Goal: Task Accomplishment & Management: Use online tool/utility

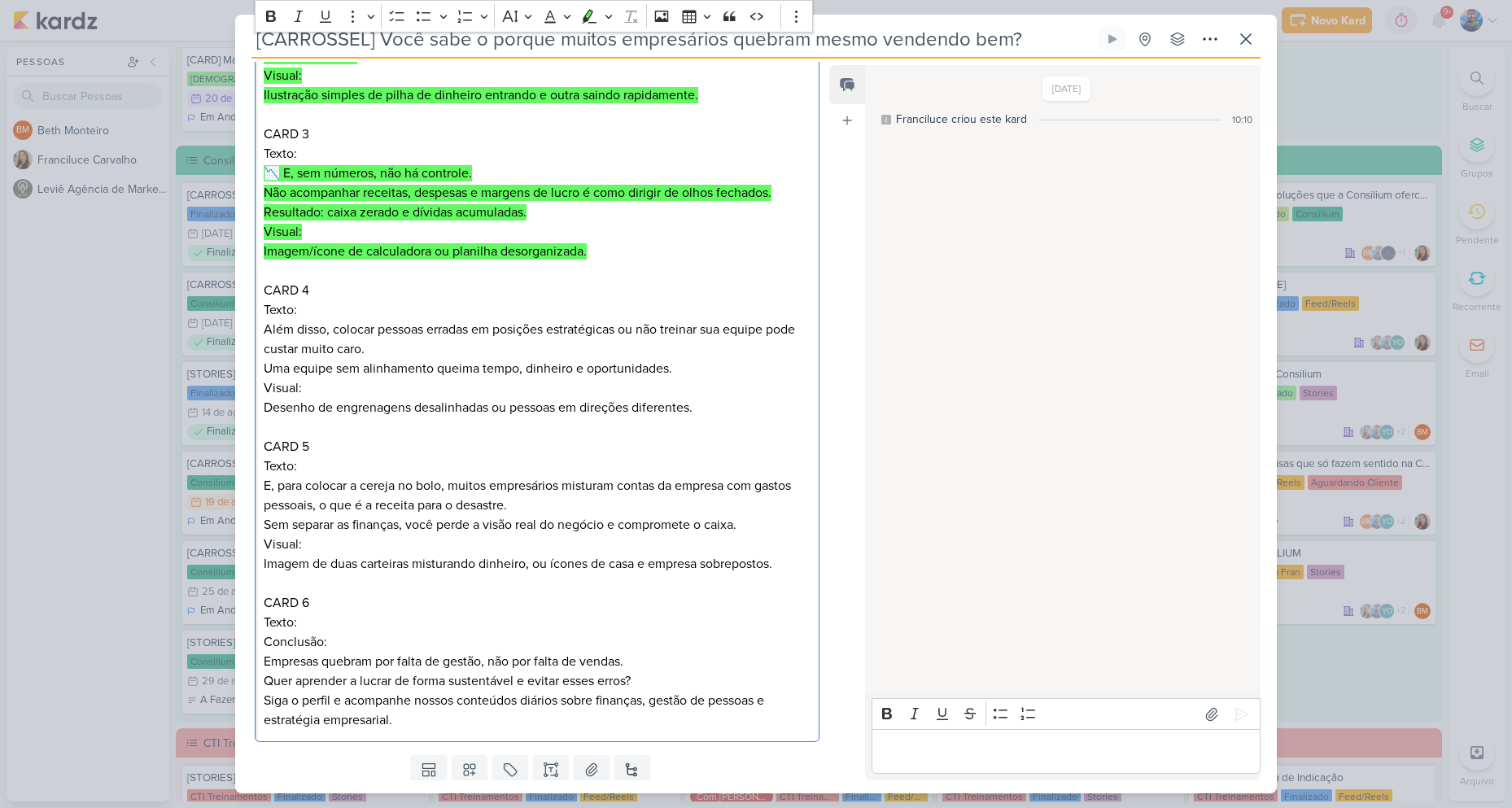
scroll to position [549, 0]
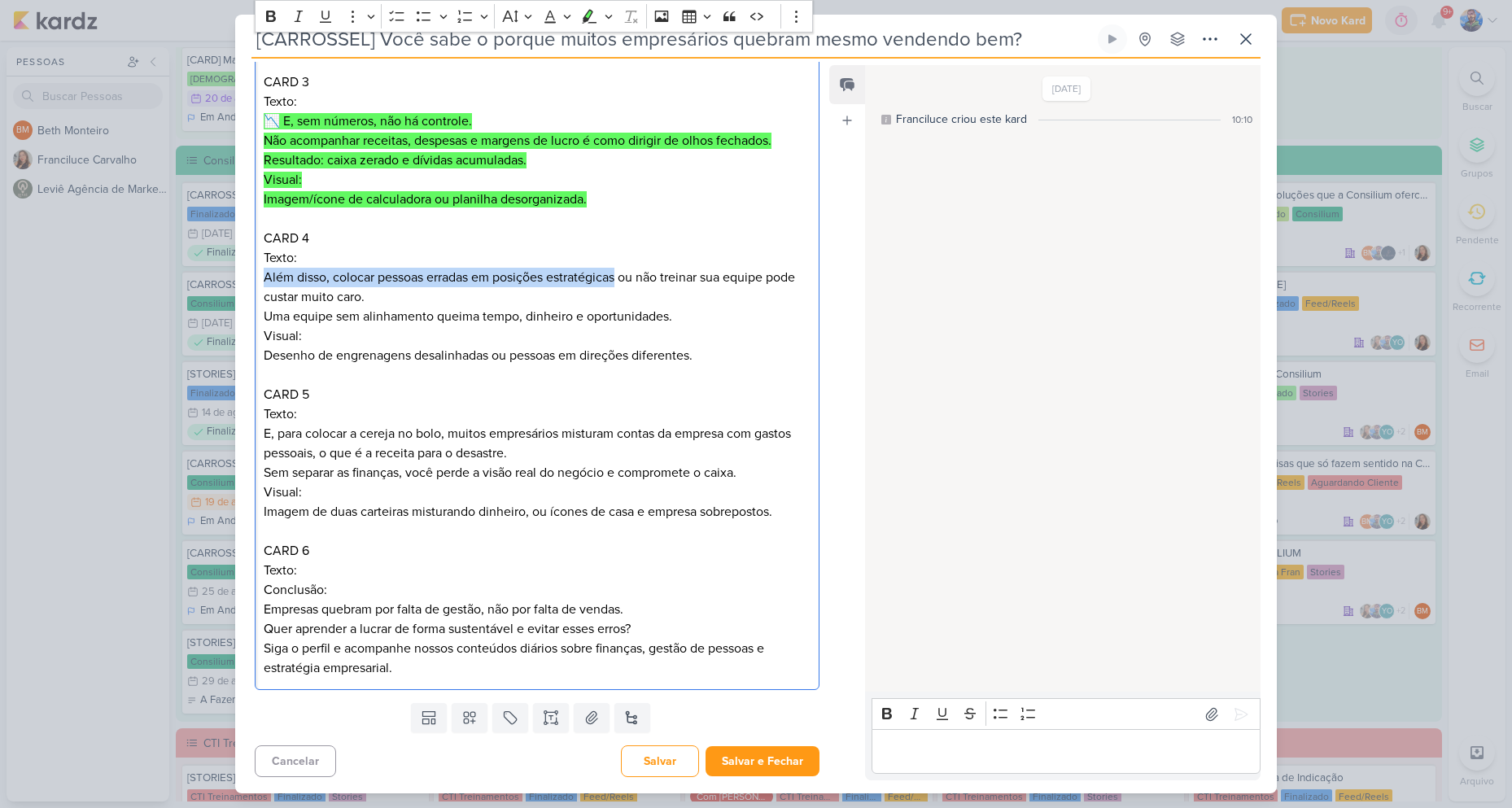
drag, startPoint x: 264, startPoint y: 273, endPoint x: 617, endPoint y: 281, distance: 353.1
click at [617, 281] on p "Texto: Além disso, colocar pessoas erradas em posições estratégicas ou não trei…" at bounding box center [537, 287] width 547 height 78
copy p "Além disso, colocar pessoas erradas em posições estratégicas"
click at [464, 277] on p "Texto: Além disso, colocar pessoas erradas em posições estratégicas ou não trei…" at bounding box center [537, 287] width 547 height 78
drag, startPoint x: 264, startPoint y: 277, endPoint x: 470, endPoint y: 271, distance: 206.1
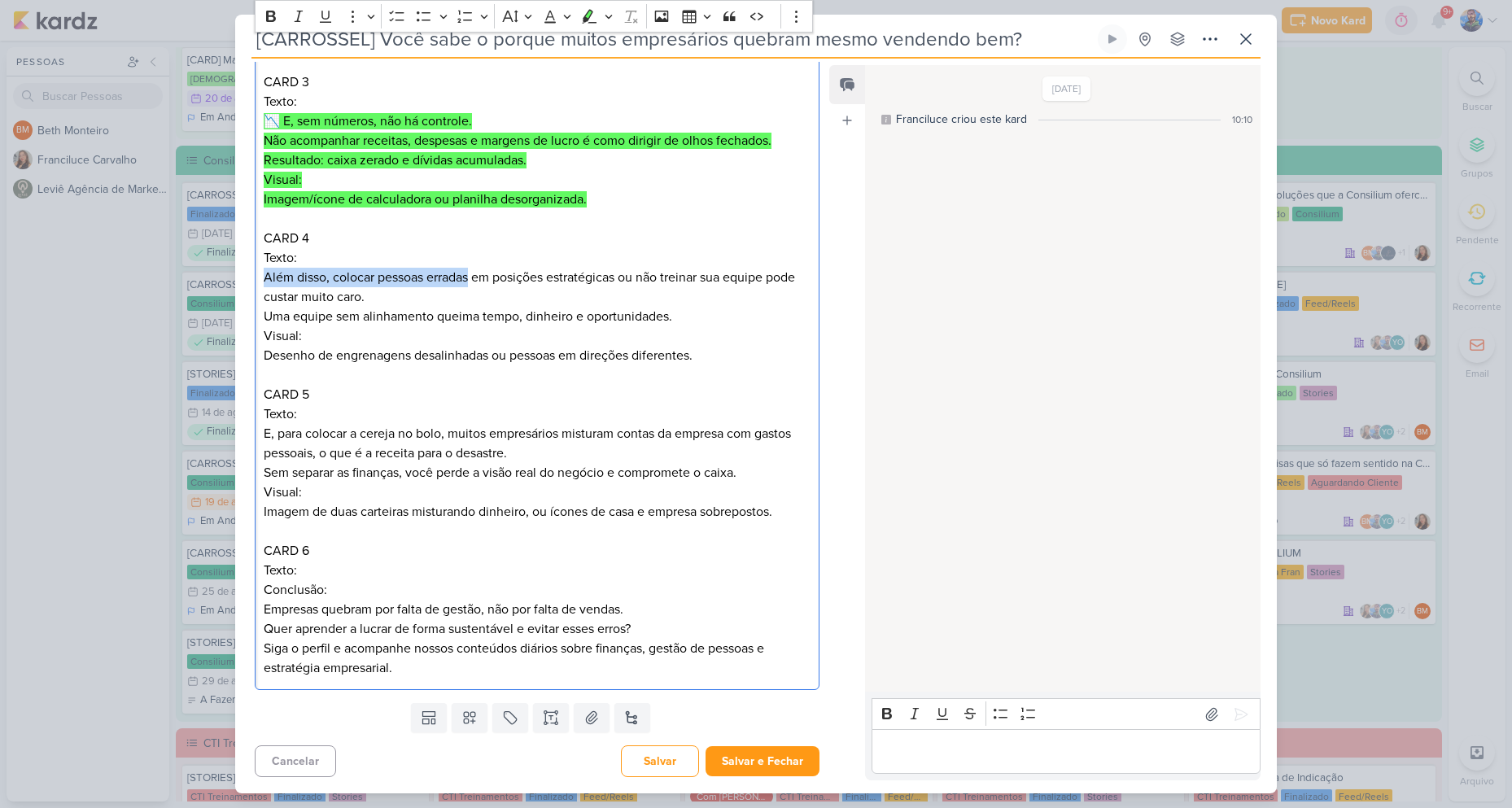
click at [470, 271] on p "Texto: Além disso, colocar pessoas erradas em posições estratégicas ou não trei…" at bounding box center [537, 287] width 547 height 78
copy p "Além disso, colocar pessoas erradas"
click at [496, 274] on p "Texto: Além disso, colocar pessoas erradas em posições estratégicas ou não trei…" at bounding box center [537, 287] width 547 height 78
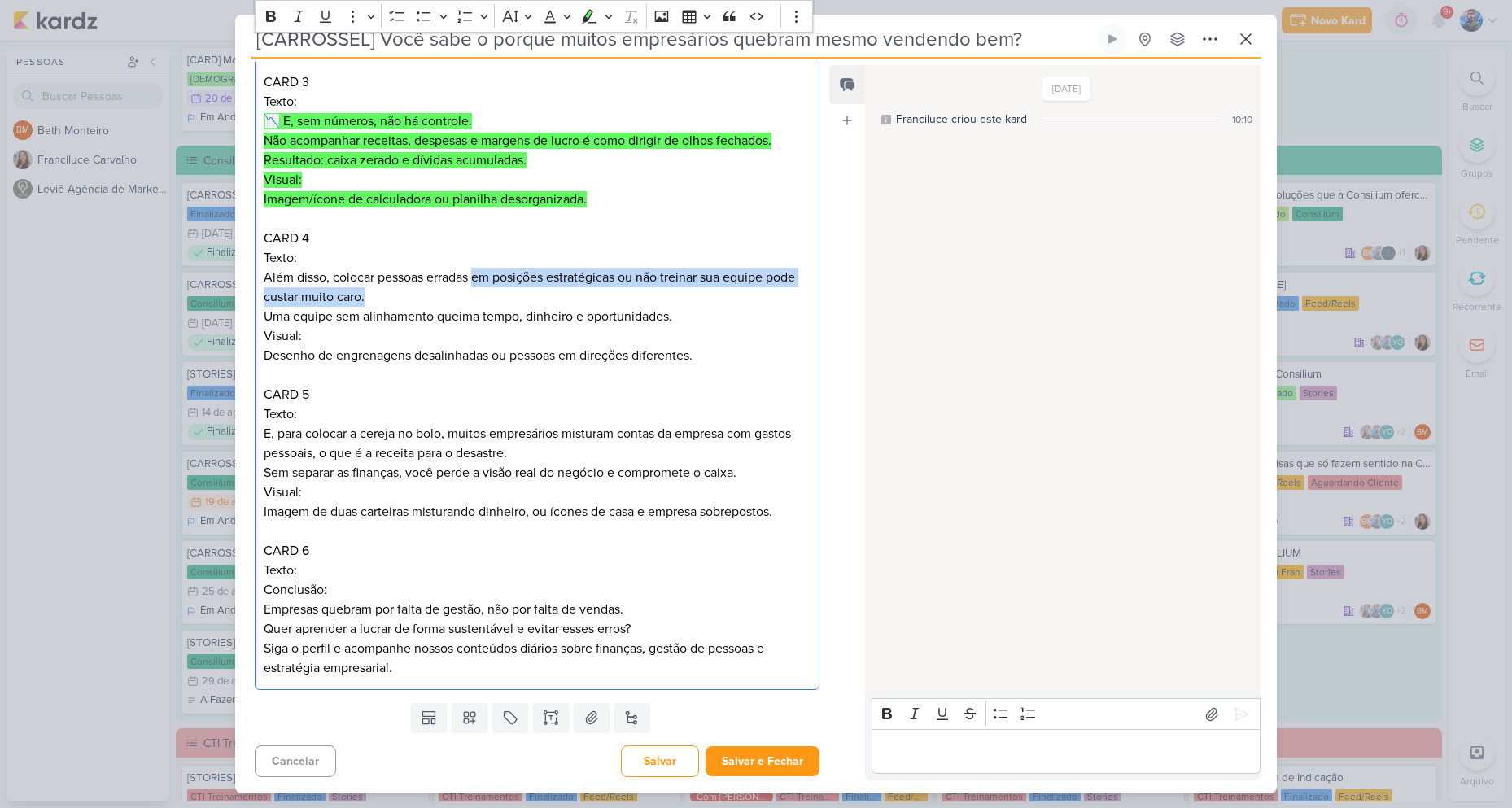
drag, startPoint x: 476, startPoint y: 271, endPoint x: 654, endPoint y: 300, distance: 180.3
click at [654, 300] on p "Texto: Além disso, colocar pessoas erradas em posições estratégicas ou não trei…" at bounding box center [537, 287] width 547 height 78
copy p "em posições estratégicas ou não treinar sua equipe pode custar muito caro."
click at [334, 292] on p "Texto: Além disso, colocar pessoas erradas em posições estratégicas ou não trei…" at bounding box center [537, 287] width 547 height 78
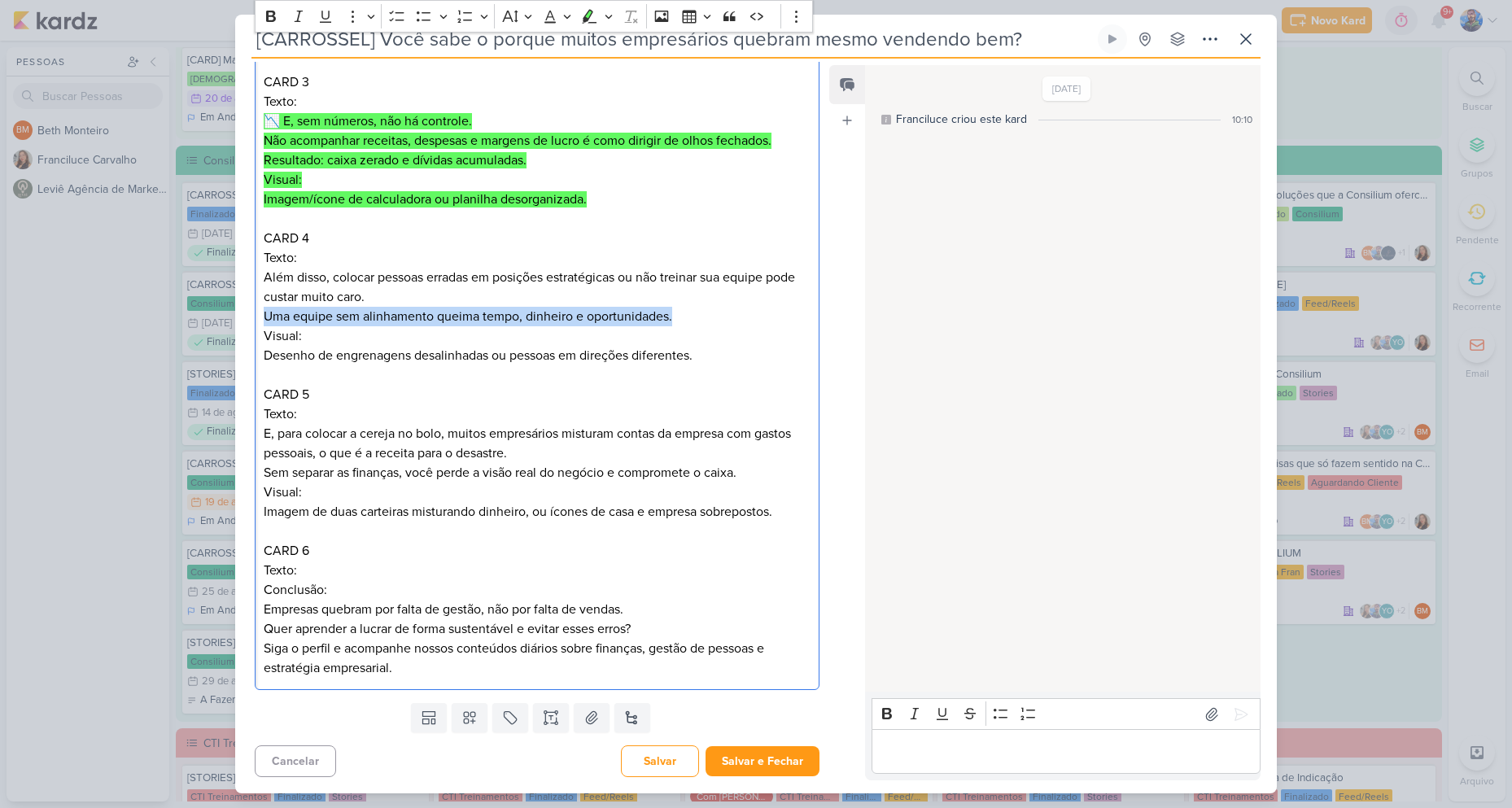
drag, startPoint x: 264, startPoint y: 313, endPoint x: 697, endPoint y: 319, distance: 433.0
click at [691, 309] on p "Texto: Além disso, colocar pessoas erradas em posições estratégicas ou não trei…" at bounding box center [537, 287] width 547 height 78
copy p "Uma equipe sem alinhamento queima tempo, dinheiro e oportunidades."
click at [437, 297] on p "Texto: Além disso, colocar pessoas erradas em posições estratégicas ou não trei…" at bounding box center [537, 287] width 547 height 78
click at [343, 306] on p "Texto: Além disso, colocar pessoas erradas em posições estratégicas ou não trei…" at bounding box center [537, 287] width 547 height 78
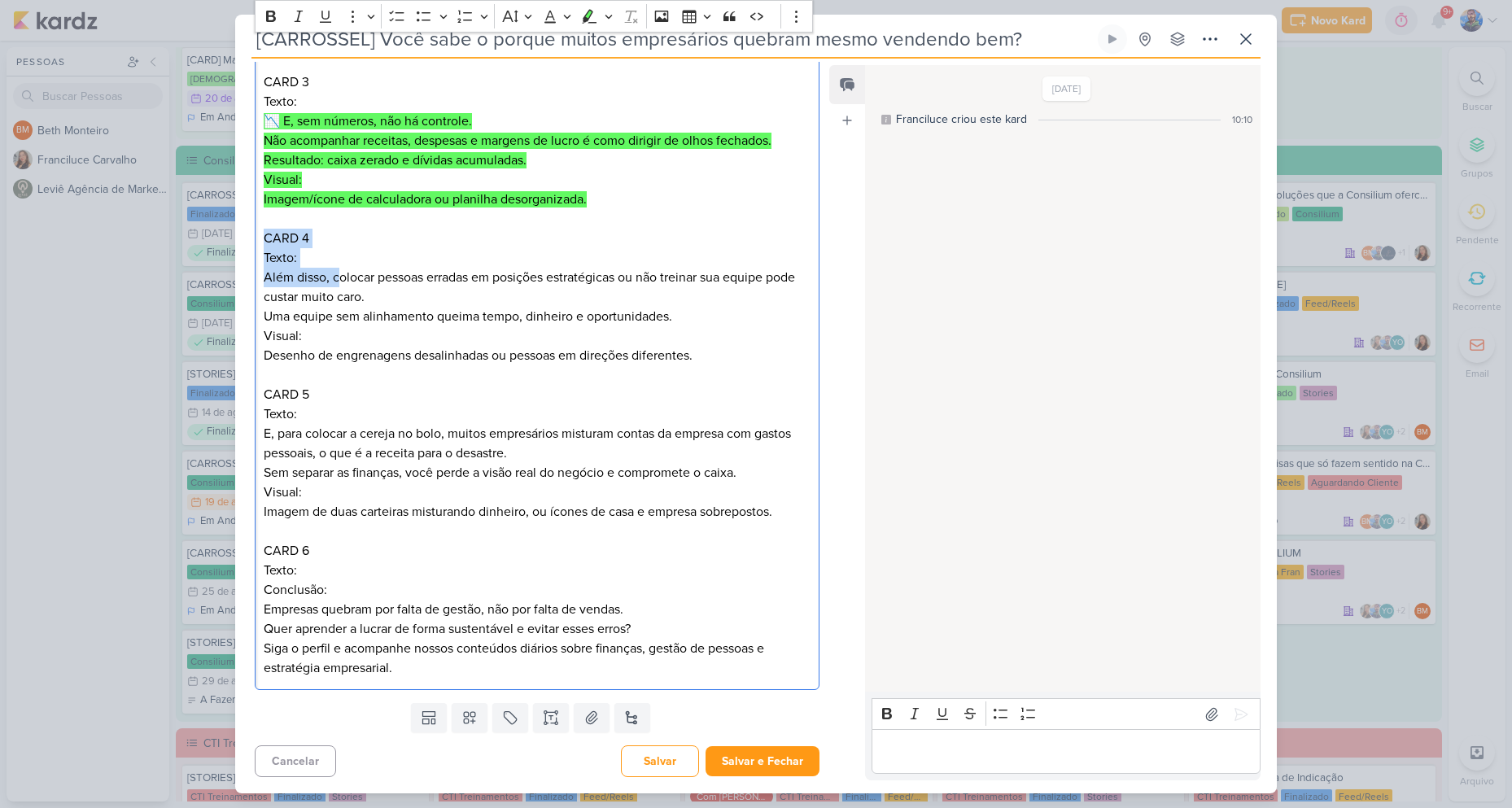
drag, startPoint x: 262, startPoint y: 237, endPoint x: 337, endPoint y: 277, distance: 85.0
click at [337, 277] on div "CARD 1 Título: Por que muitos empresários quebram… mesmo vendendo muito? Visual…" at bounding box center [537, 238] width 565 height 903
click at [337, 278] on p "Texto: Além disso, colocar pessoas erradas em posições estratégicas ou não trei…" at bounding box center [537, 287] width 547 height 78
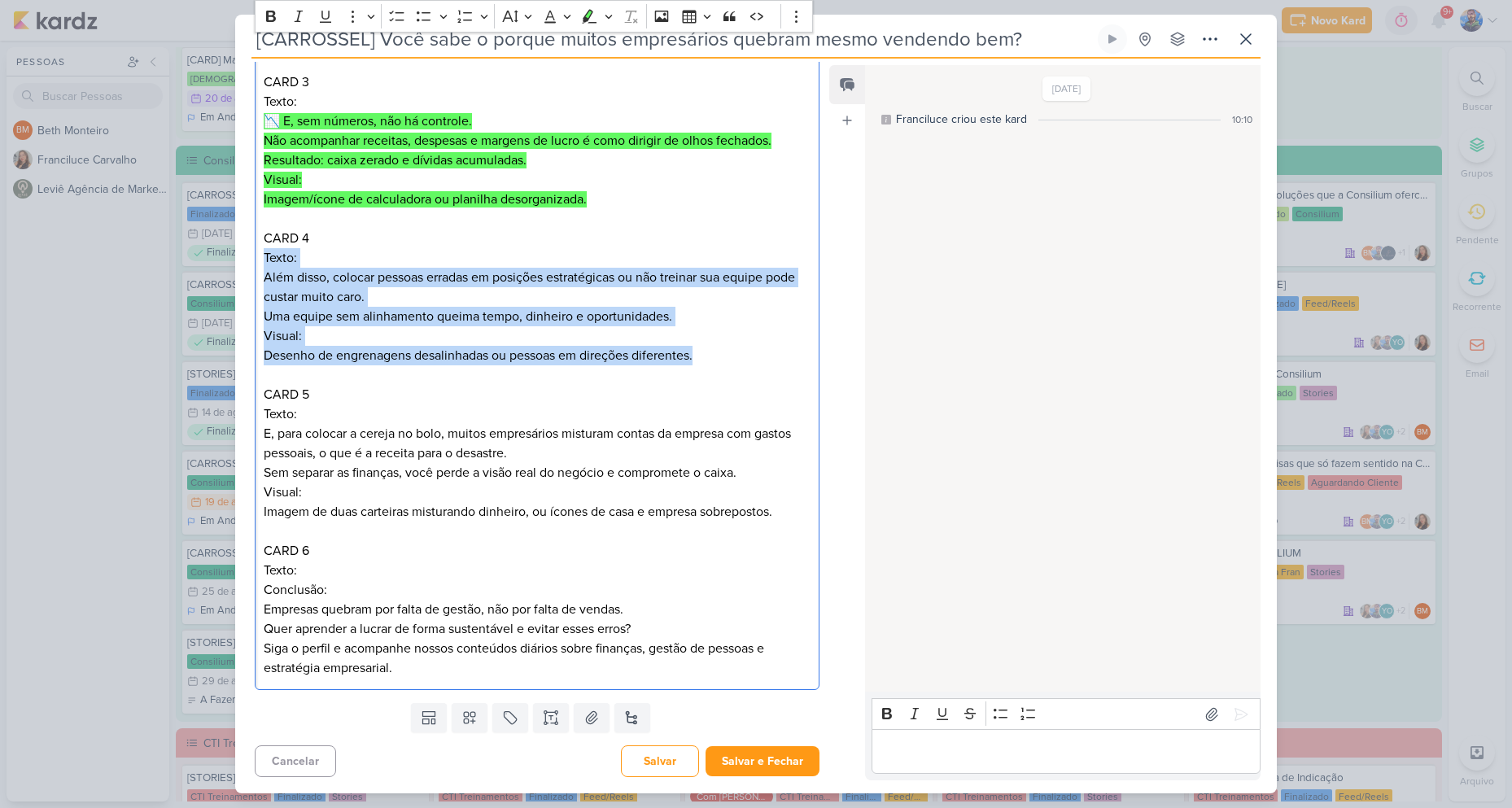
drag, startPoint x: 265, startPoint y: 253, endPoint x: 738, endPoint y: 357, distance: 484.3
click at [738, 357] on div "CARD 1 Título: Por que muitos empresários quebram… mesmo vendendo muito? Visual…" at bounding box center [537, 238] width 565 height 903
click at [592, 23] on icon "Editor toolbar" at bounding box center [591, 16] width 15 height 14
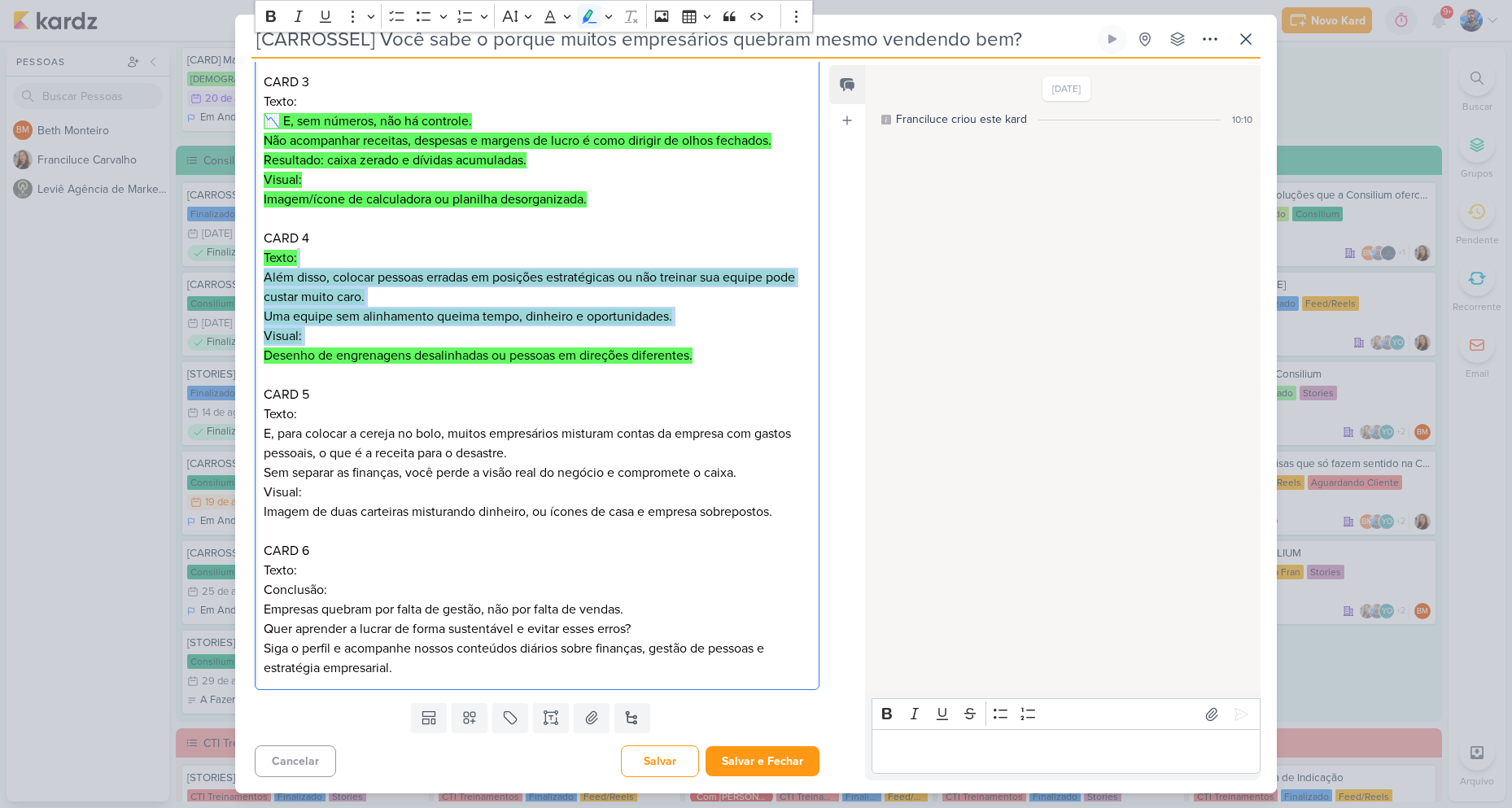
click at [646, 341] on p "Visual: Desenho de engrenagens desalinhadas ou pessoas em direções diferentes." at bounding box center [537, 346] width 547 height 39
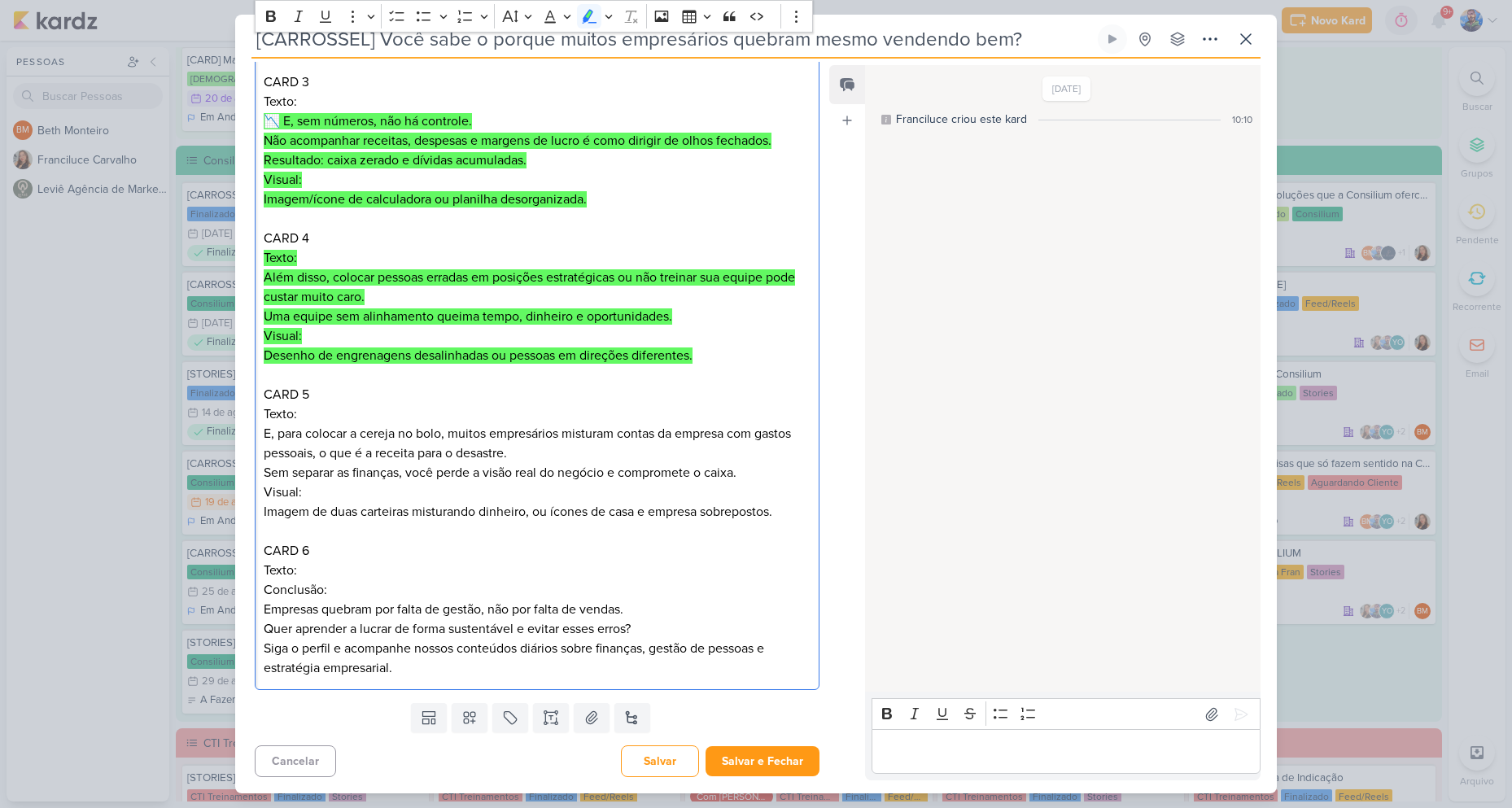
click at [311, 399] on h2 "CARD 5" at bounding box center [537, 394] width 547 height 19
click at [448, 447] on p "Texto: E, para colocar a cereja no bolo, muitos empresários misturam contas da …" at bounding box center [537, 443] width 547 height 78
drag, startPoint x: 261, startPoint y: 431, endPoint x: 448, endPoint y: 434, distance: 187.0
click at [448, 434] on div "CARD 1 Título: Por que muitos empresários quebram… mesmo vendendo muito? Visual…" at bounding box center [537, 238] width 565 height 903
copy p "E, para colocar a cereja no bolo,"
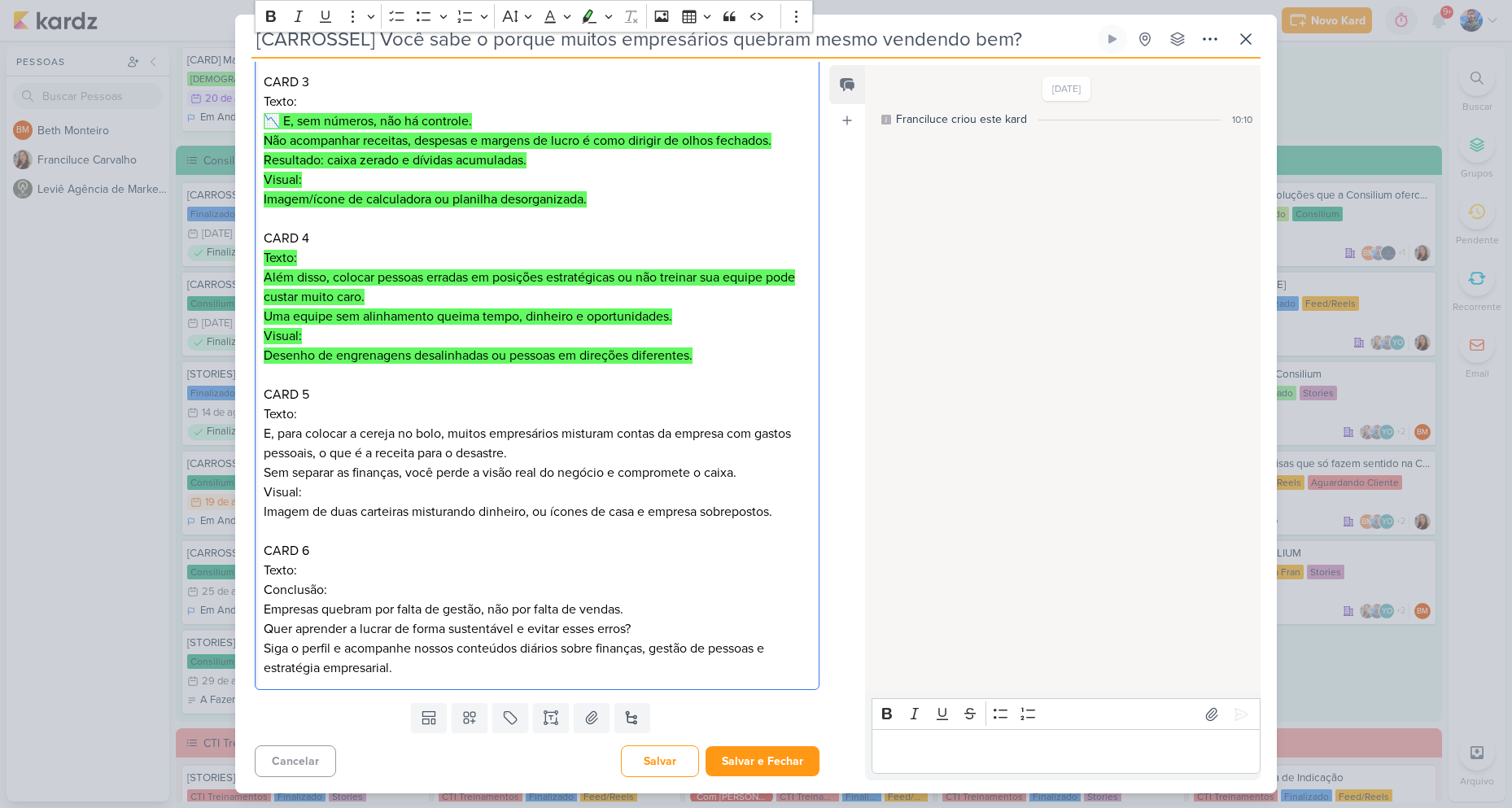
click at [526, 450] on p "Texto: E, para colocar a cereja no bolo, muitos empresários misturam contas da …" at bounding box center [537, 443] width 547 height 78
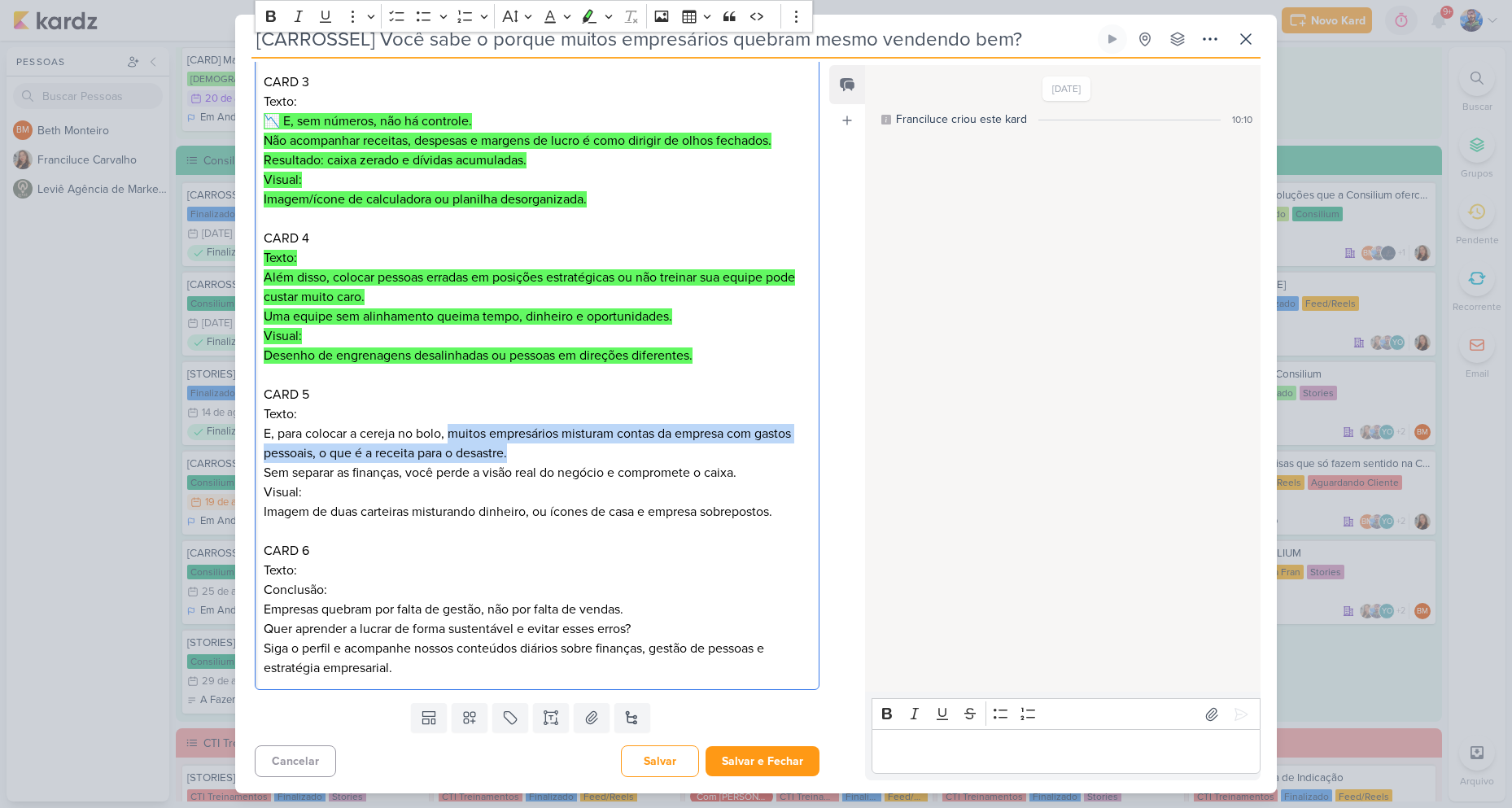
drag, startPoint x: 449, startPoint y: 432, endPoint x: 609, endPoint y: 449, distance: 160.9
click at [609, 449] on p "Texto: E, para colocar a cereja no bolo, muitos empresários misturam contas da …" at bounding box center [537, 443] width 547 height 78
copy p "muitos empresários misturam contas da empresa com gastos pessoais, o que é a re…"
click at [480, 457] on p "Texto: E, para colocar a cereja no bolo, muitos empresários misturam contas da …" at bounding box center [537, 443] width 547 height 78
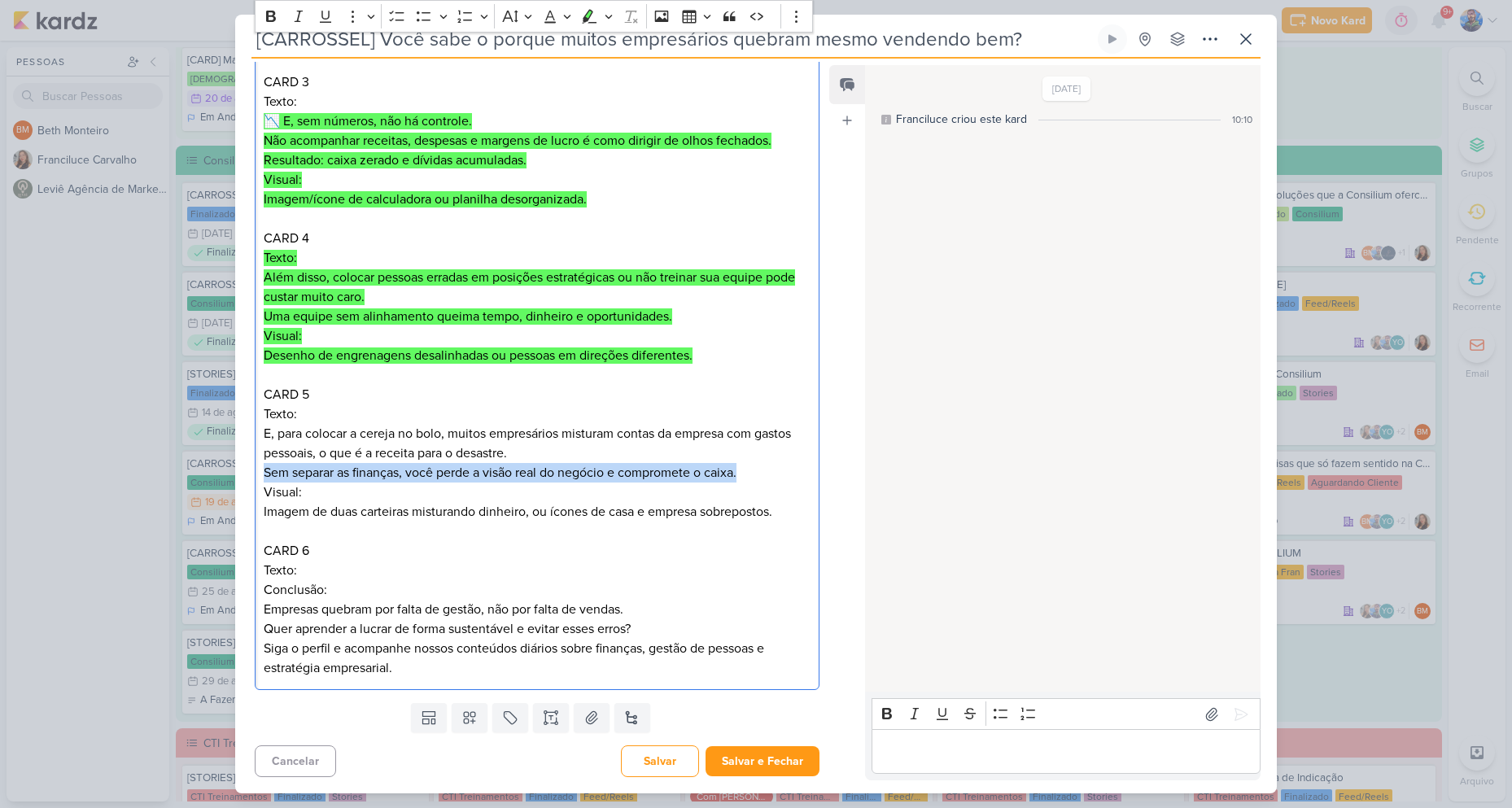
drag, startPoint x: 265, startPoint y: 470, endPoint x: 748, endPoint y: 470, distance: 483.0
click at [748, 470] on p "Texto: E, para colocar a cereja no bolo, muitos empresários misturam contas da …" at bounding box center [537, 443] width 547 height 78
copy p "Sem separar as finanças, você perde a visão real do negócio e compromete o caix…"
click at [567, 473] on p "Texto: E, para colocar a cereja no bolo, muitos empresários misturam contas da …" at bounding box center [537, 443] width 547 height 78
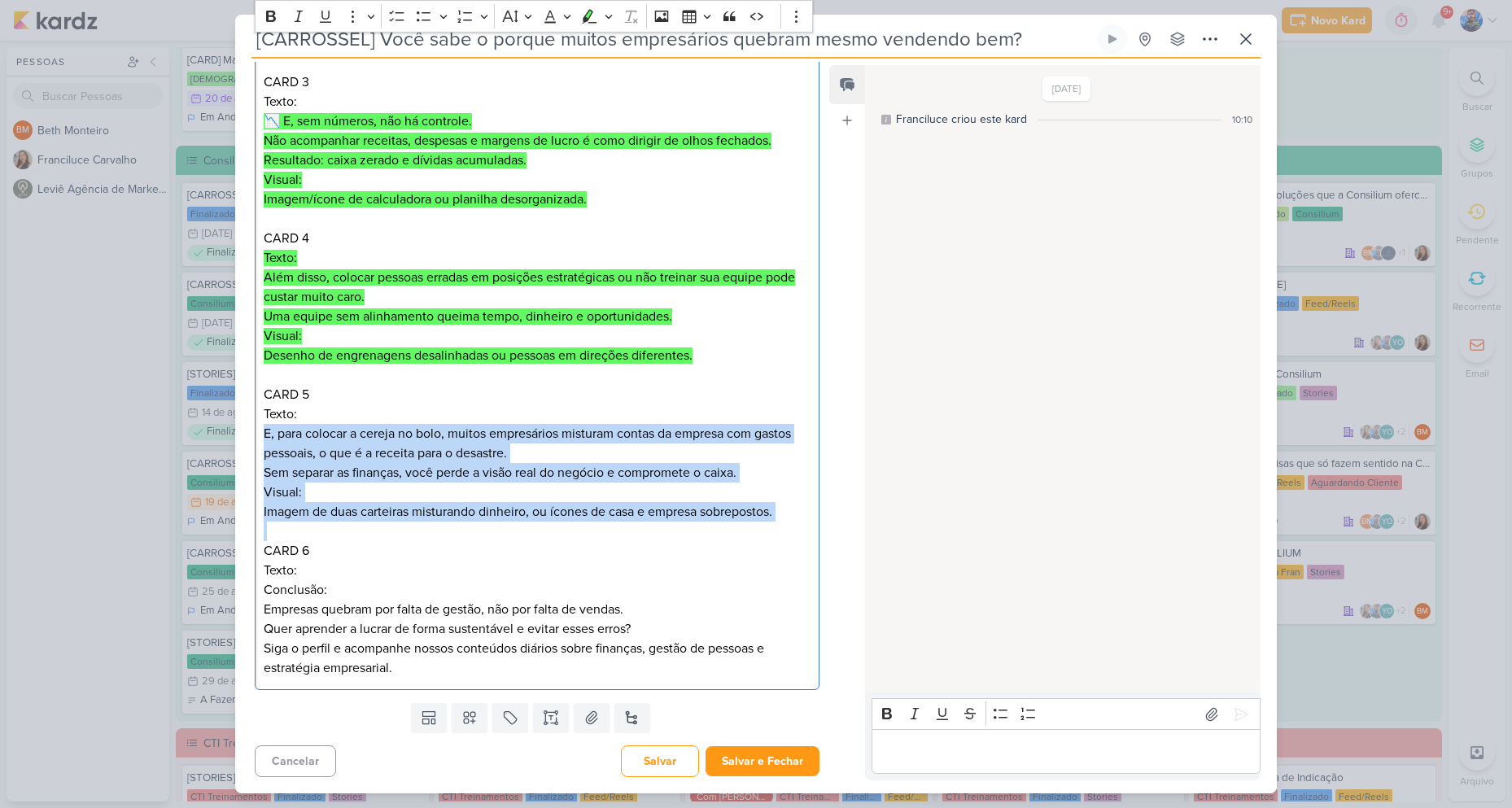
drag, startPoint x: 263, startPoint y: 427, endPoint x: 777, endPoint y: 537, distance: 525.6
click at [777, 537] on div "CARD 1 Título: Por que muitos empresários quebram… mesmo vendendo muito? Visual…" at bounding box center [537, 238] width 565 height 903
click at [586, 15] on icon "Editor toolbar" at bounding box center [591, 16] width 15 height 14
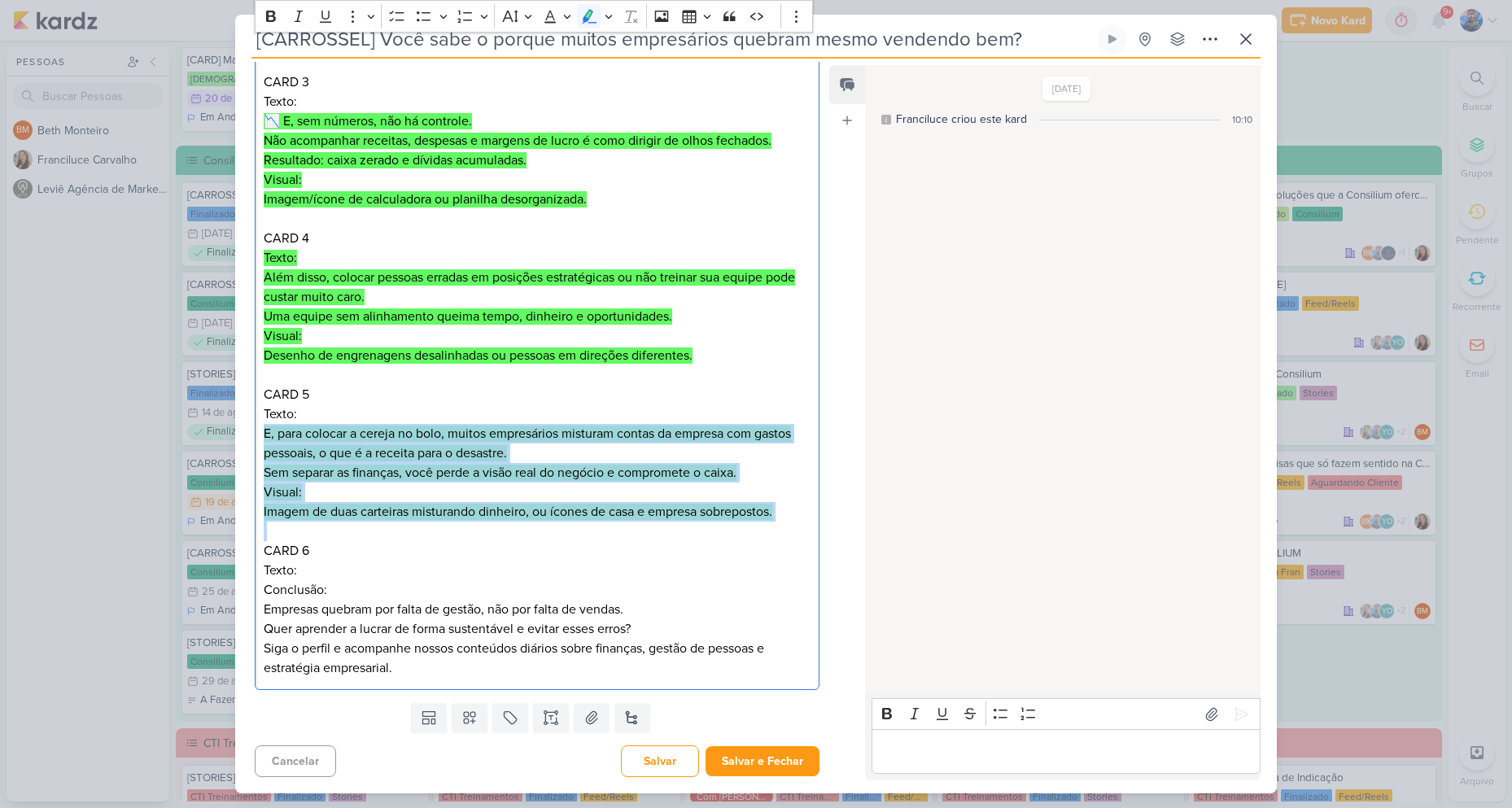
click at [619, 459] on p "Texto: E, para colocar a cereja no bolo, muitos empresários misturam contas da …" at bounding box center [537, 443] width 547 height 78
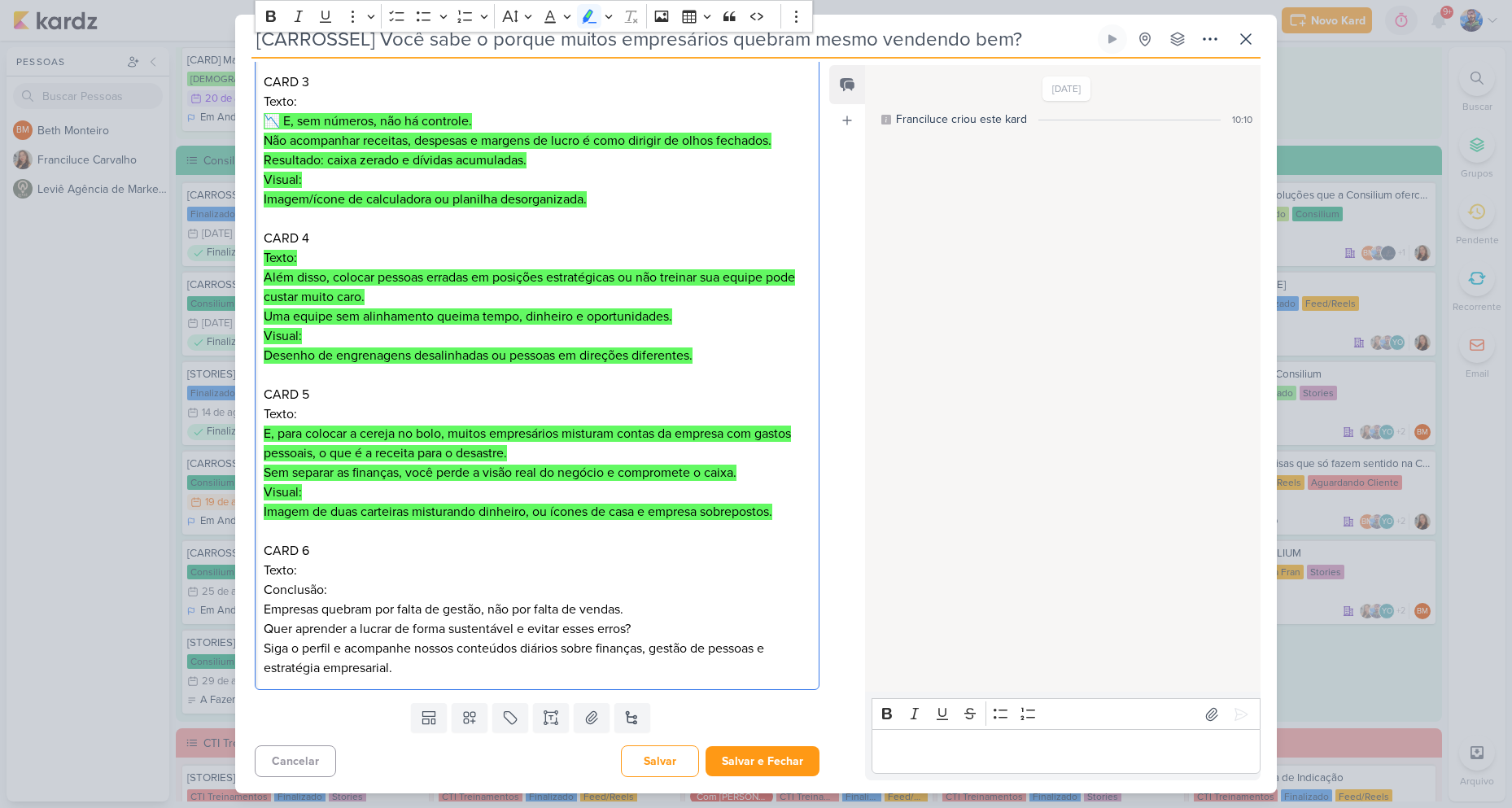
click at [475, 533] on p "Editor editing area: main" at bounding box center [537, 531] width 547 height 19
click at [265, 600] on p "Texto: Conclusão: Empresas quebram por falta de gestão, não por falta de vendas…" at bounding box center [537, 600] width 547 height 78
drag, startPoint x: 264, startPoint y: 594, endPoint x: 327, endPoint y: 590, distance: 63.1
click at [327, 590] on p "Texto: Conclusão: Empresas quebram por falta de gestão, não por falta de vendas…" at bounding box center [537, 600] width 547 height 78
copy p "Conclusão:"
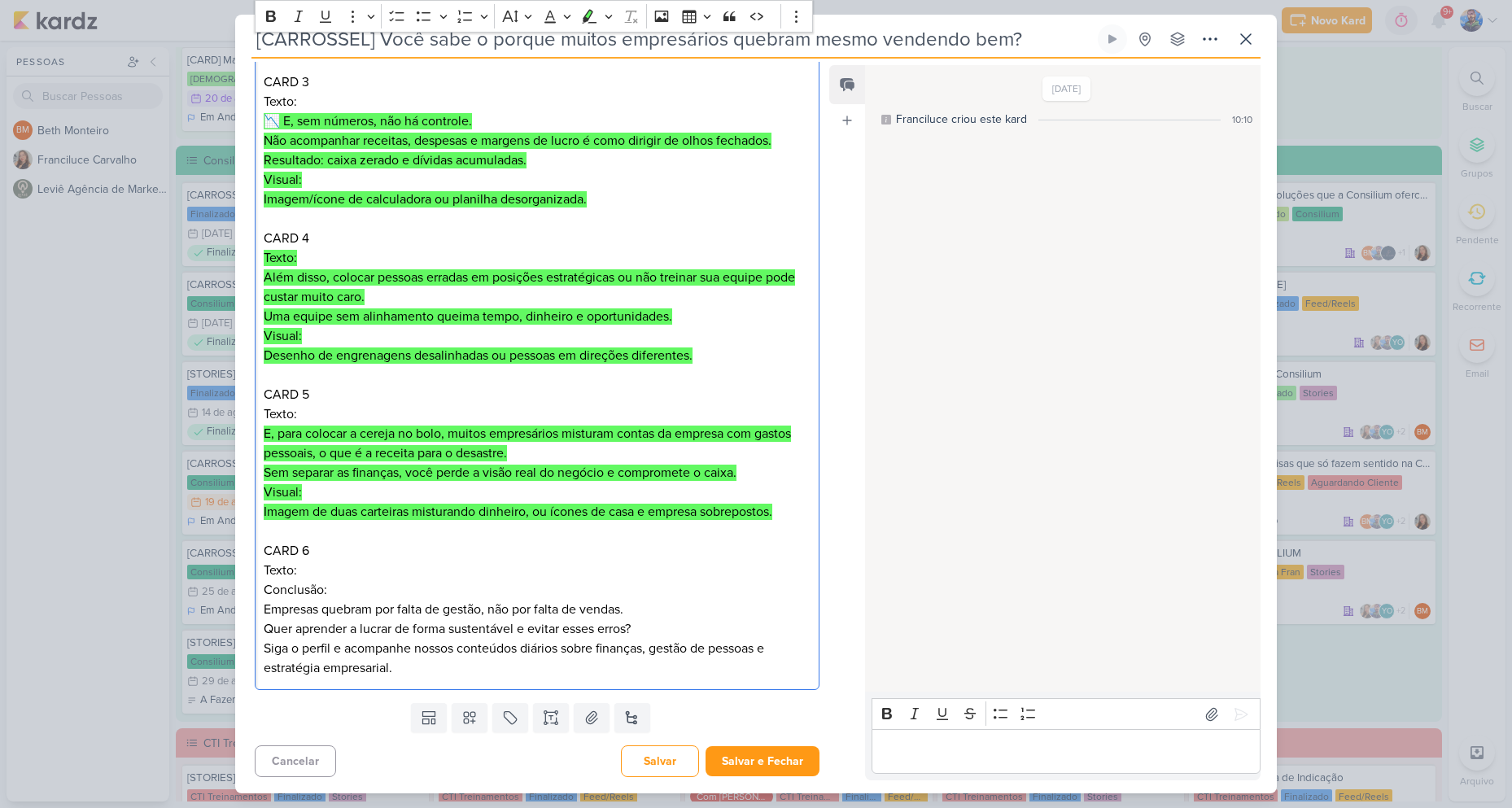
click at [377, 562] on p "Texto: Conclusão: Empresas quebram por falta de gestão, não por falta de vendas…" at bounding box center [537, 600] width 547 height 78
drag, startPoint x: 263, startPoint y: 611, endPoint x: 634, endPoint y: 609, distance: 371.0
click at [634, 609] on p "Texto: Conclusão: Empresas quebram por falta de gestão, não por falta de vendas…" at bounding box center [537, 600] width 547 height 78
copy p "Empresas quebram por falta de gestão, não por falta de vendas."
click at [327, 599] on p "Texto: Conclusão: Empresas quebram por falta de gestão, não por falta de vendas…" at bounding box center [537, 600] width 547 height 78
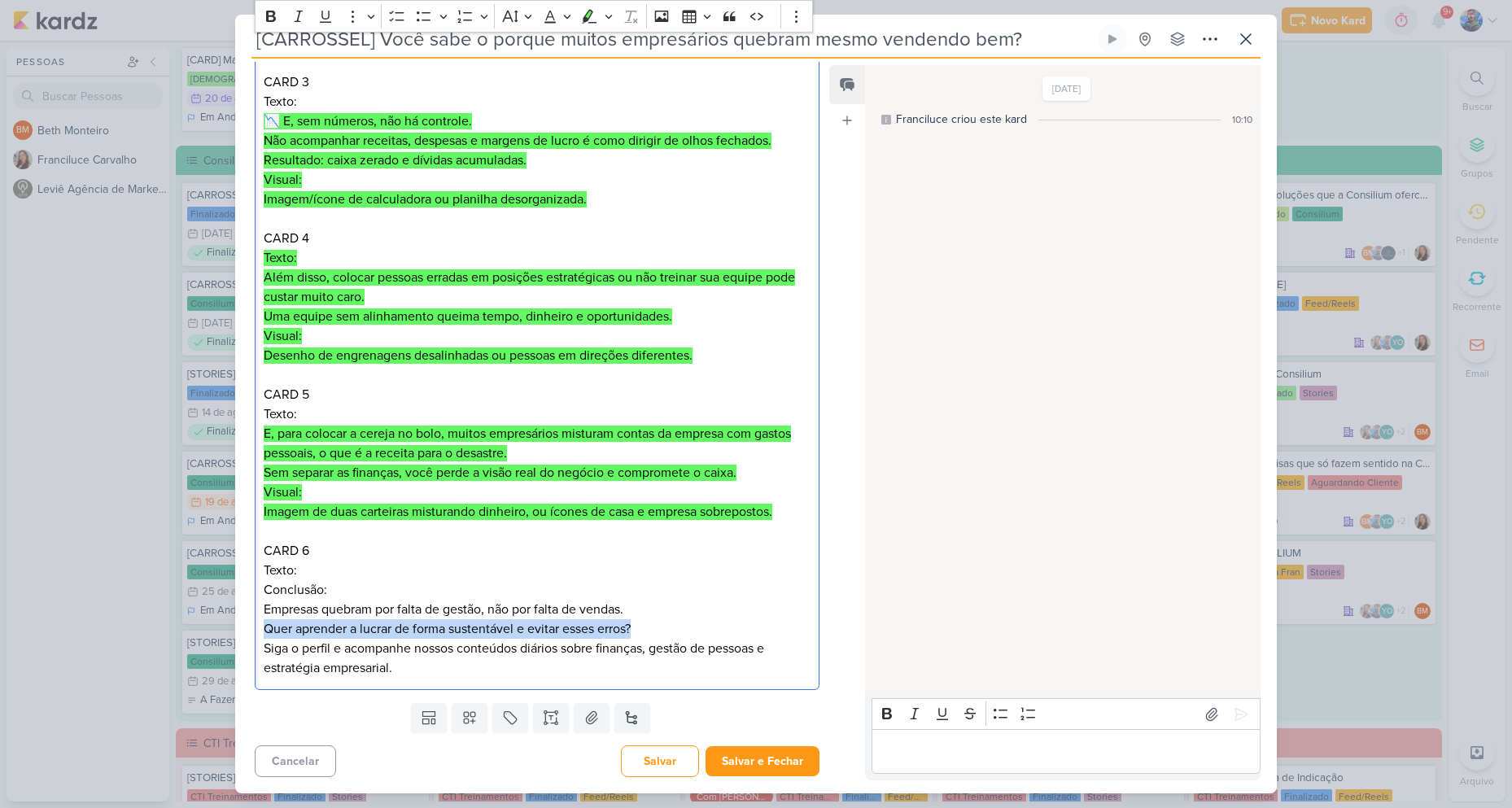
drag, startPoint x: 263, startPoint y: 625, endPoint x: 643, endPoint y: 632, distance: 380.1
click at [643, 632] on p "Texto: Conclusão: Empresas quebram por falta de gestão, não por falta de vendas…" at bounding box center [537, 600] width 547 height 78
copy p "Quer aprender a lucrar de forma sustentável e evitar esses erros?"
click at [583, 648] on p "Siga o perfil e acompanhe nossos conteúdos diários sobre finanças, gestão de pe…" at bounding box center [537, 658] width 547 height 39
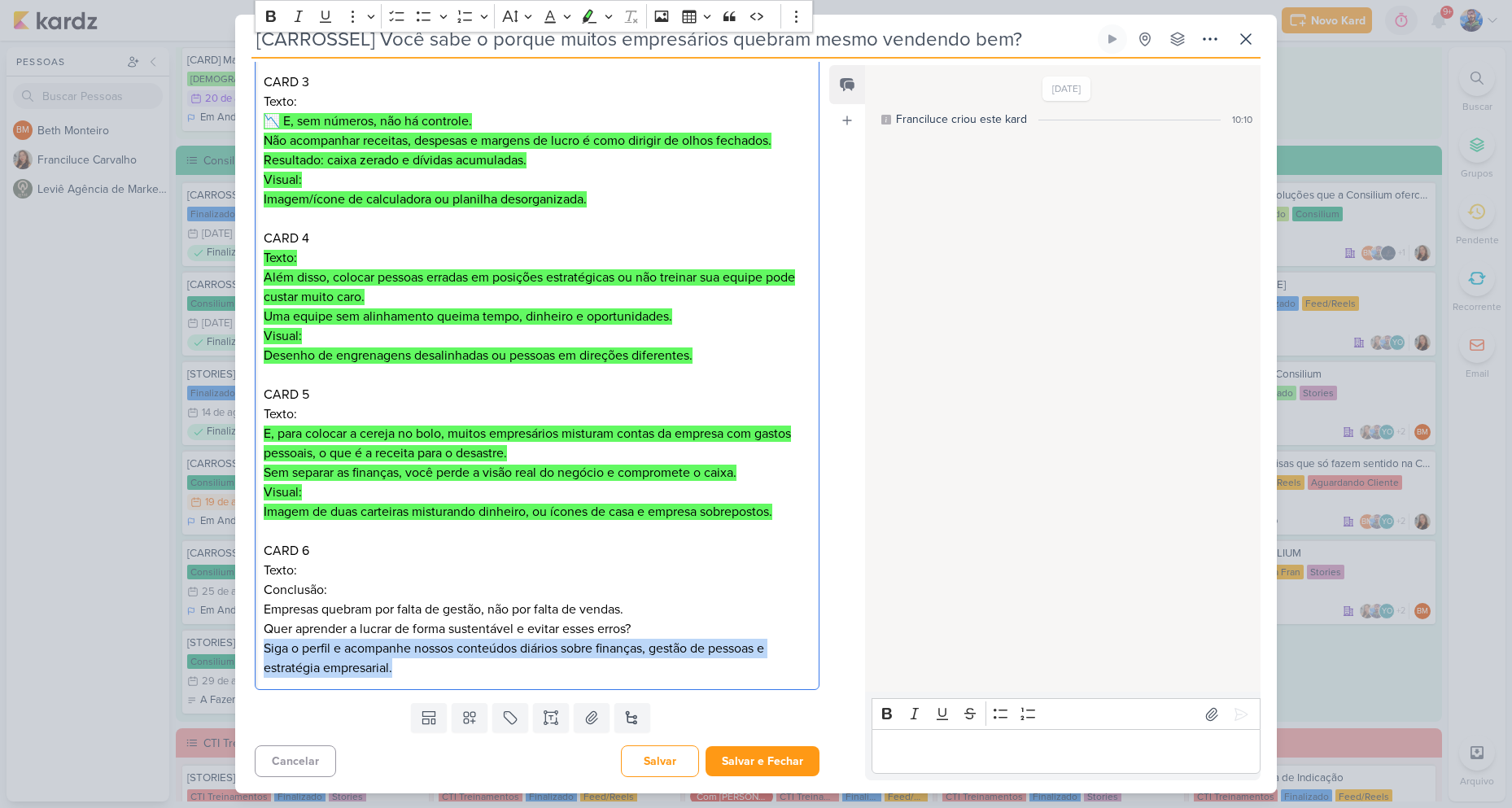
drag, startPoint x: 264, startPoint y: 646, endPoint x: 517, endPoint y: 675, distance: 254.7
click at [517, 675] on p "Siga o perfil e acompanhe nossos conteúdos diários sobre finanças, gestão de pe…" at bounding box center [537, 658] width 547 height 39
click at [450, 665] on p "Siga o perfil e acompanhe nossos conteúdos diários sobre finanças, gestão de pe…" at bounding box center [537, 658] width 547 height 39
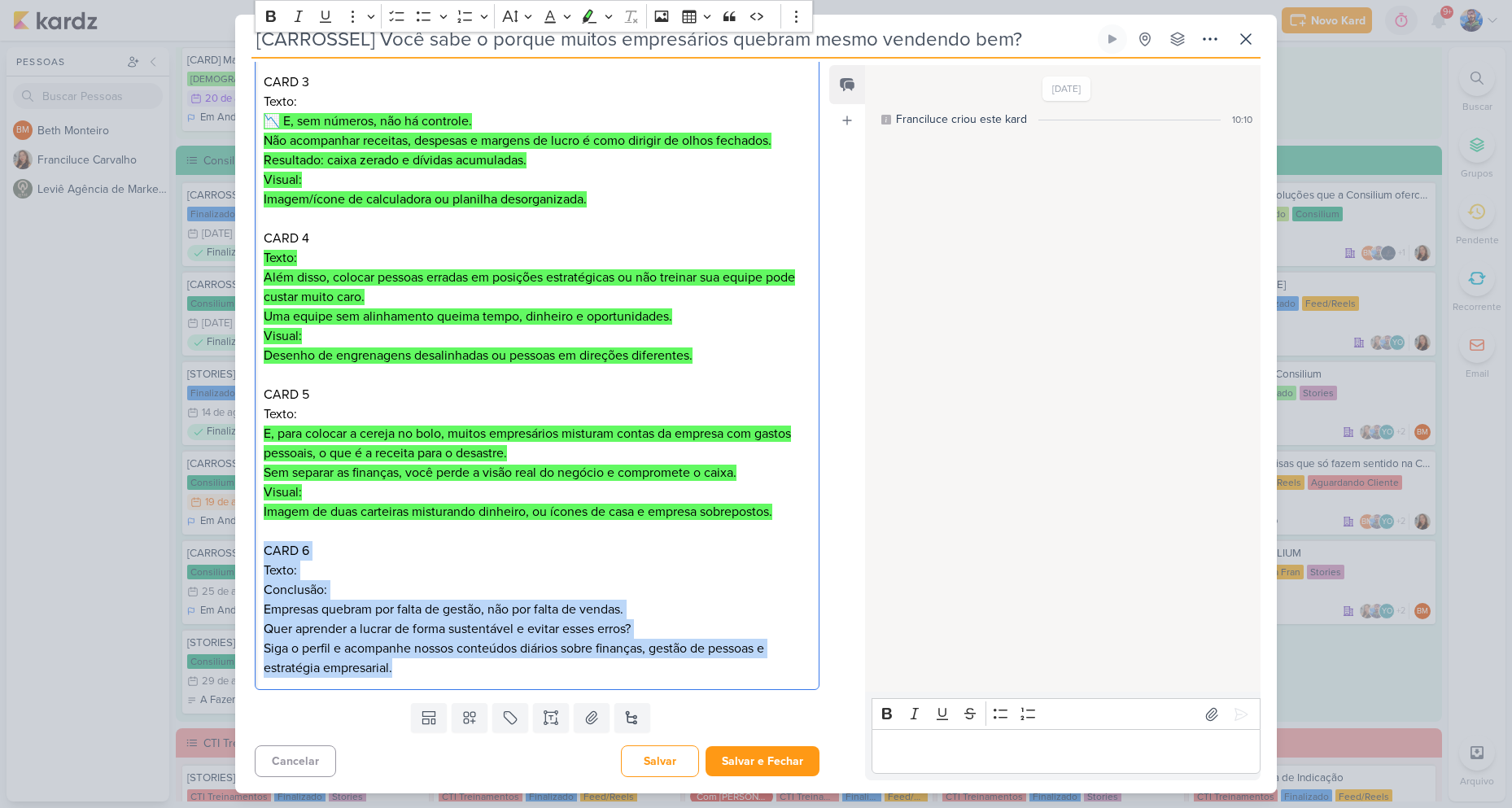
drag, startPoint x: 410, startPoint y: 670, endPoint x: 263, endPoint y: 548, distance: 191.0
click at [257, 557] on div "CARD 1 Título: Por que muitos empresários quebram… mesmo vendendo muito? Visual…" at bounding box center [537, 238] width 565 height 903
click at [584, 19] on icon "Editor toolbar" at bounding box center [591, 16] width 15 height 14
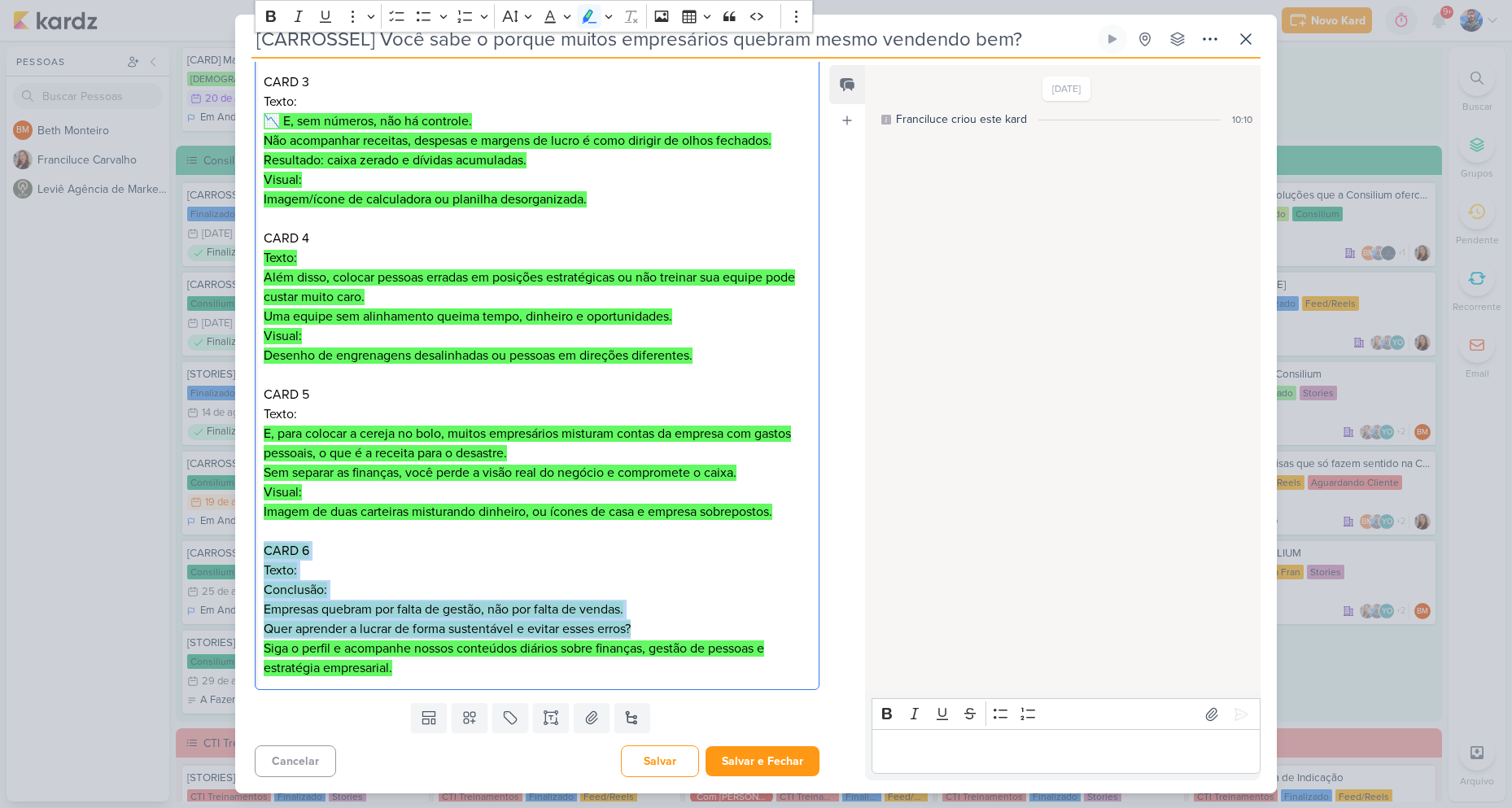
click at [563, 542] on h2 "CARD 6" at bounding box center [537, 550] width 547 height 19
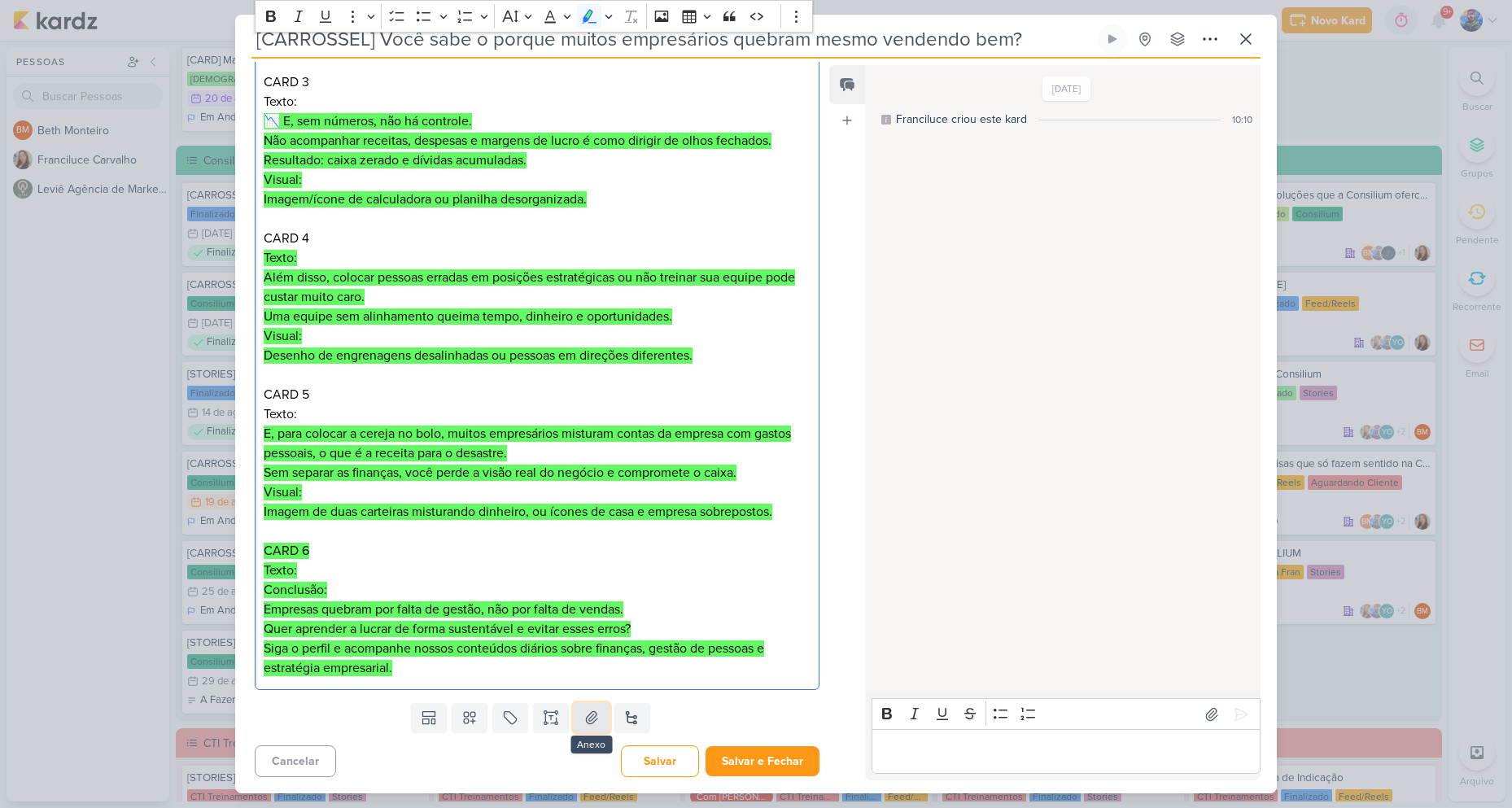
click at [594, 723] on icon at bounding box center [592, 718] width 17 height 17
click at [362, 710] on div "Templates Campos Personalizados Marcadores Caixa De Texto Anexo [GEOGRAPHIC_DAT…" at bounding box center [530, 718] width 591 height 43
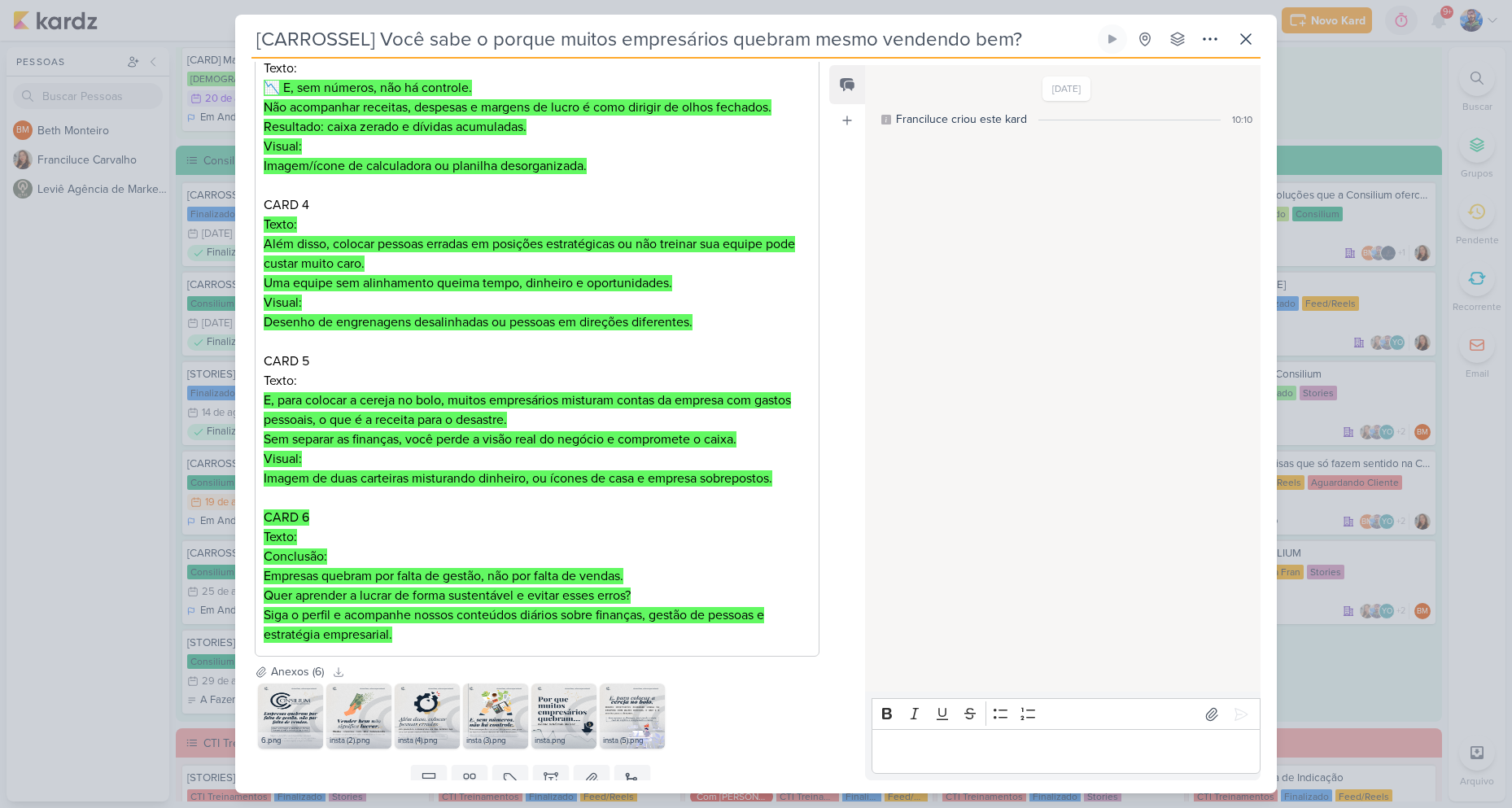
scroll to position [643, 0]
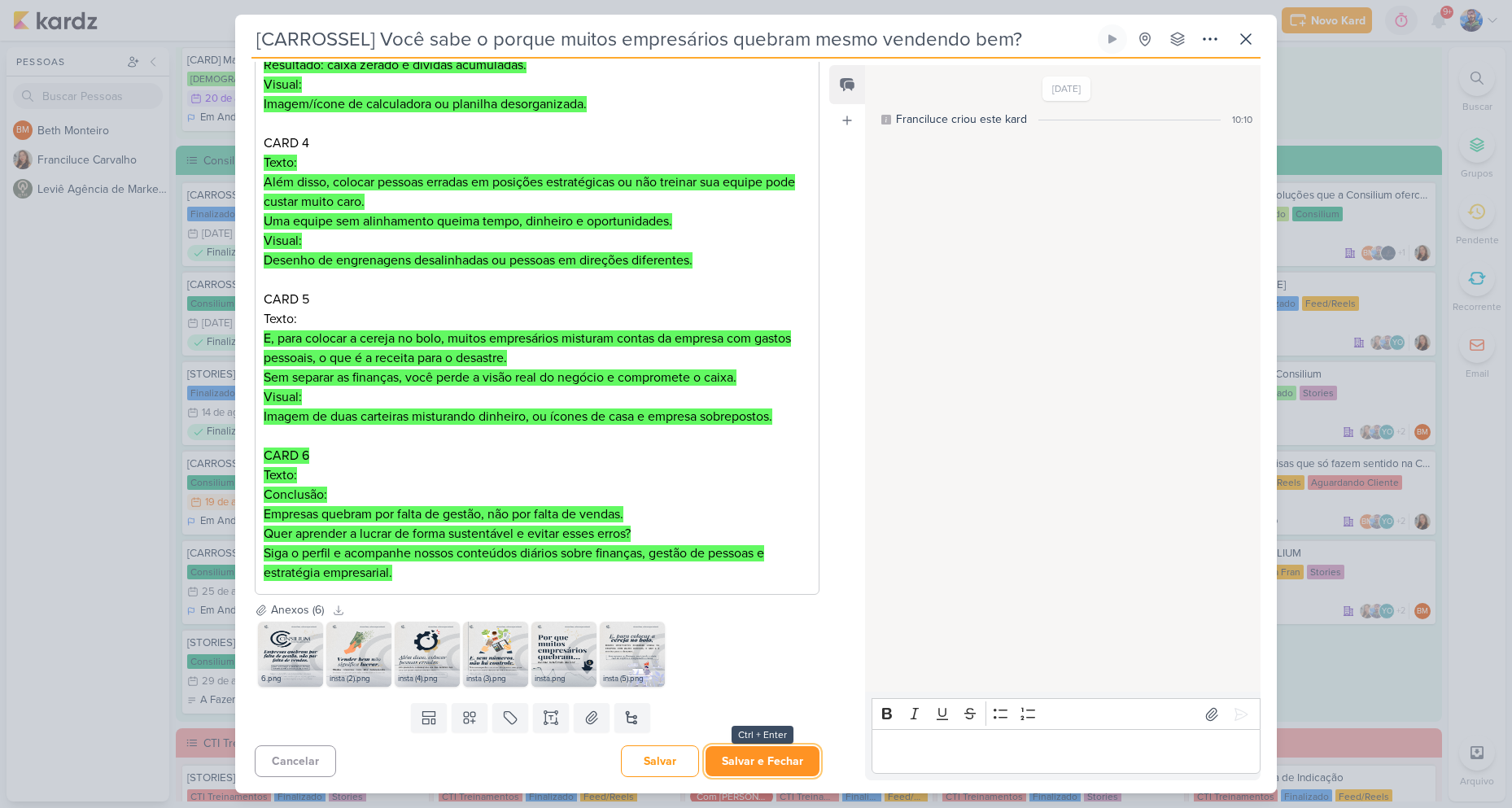
click at [766, 751] on button "Salvar e Fechar" at bounding box center [762, 761] width 114 height 30
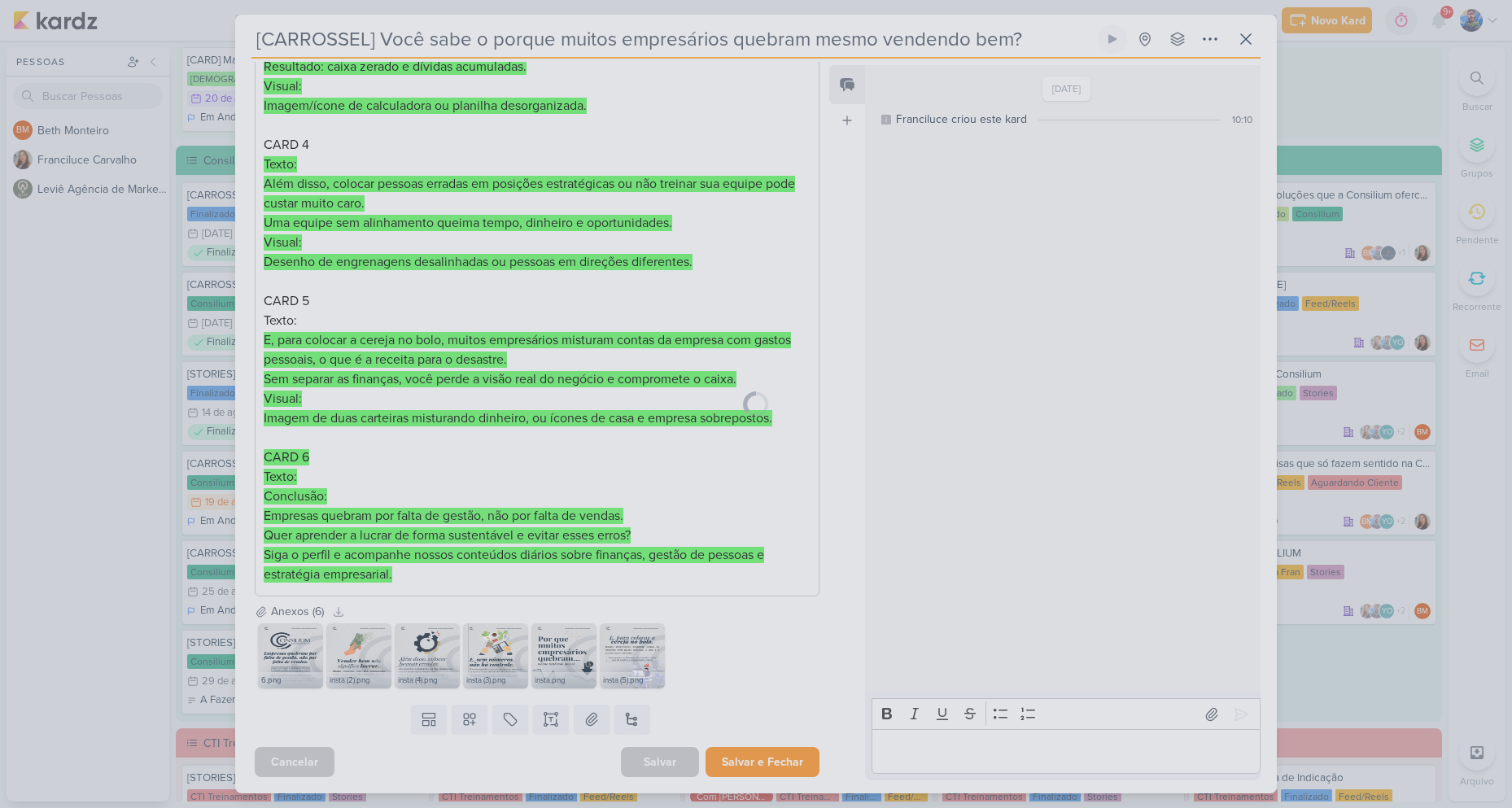
scroll to position [642, 0]
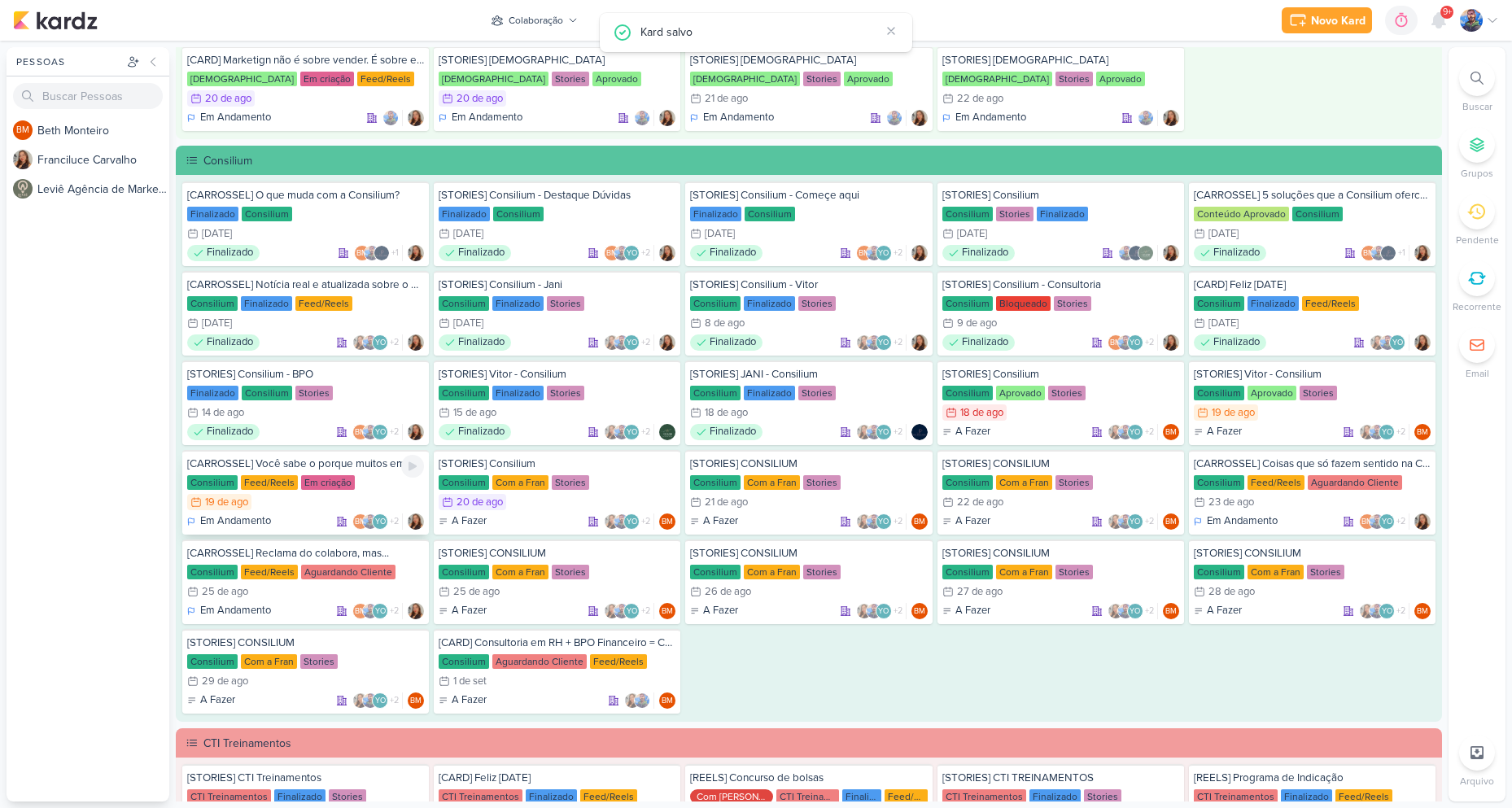
click at [285, 495] on div "19/8 [DATE]" at bounding box center [305, 502] width 236 height 17
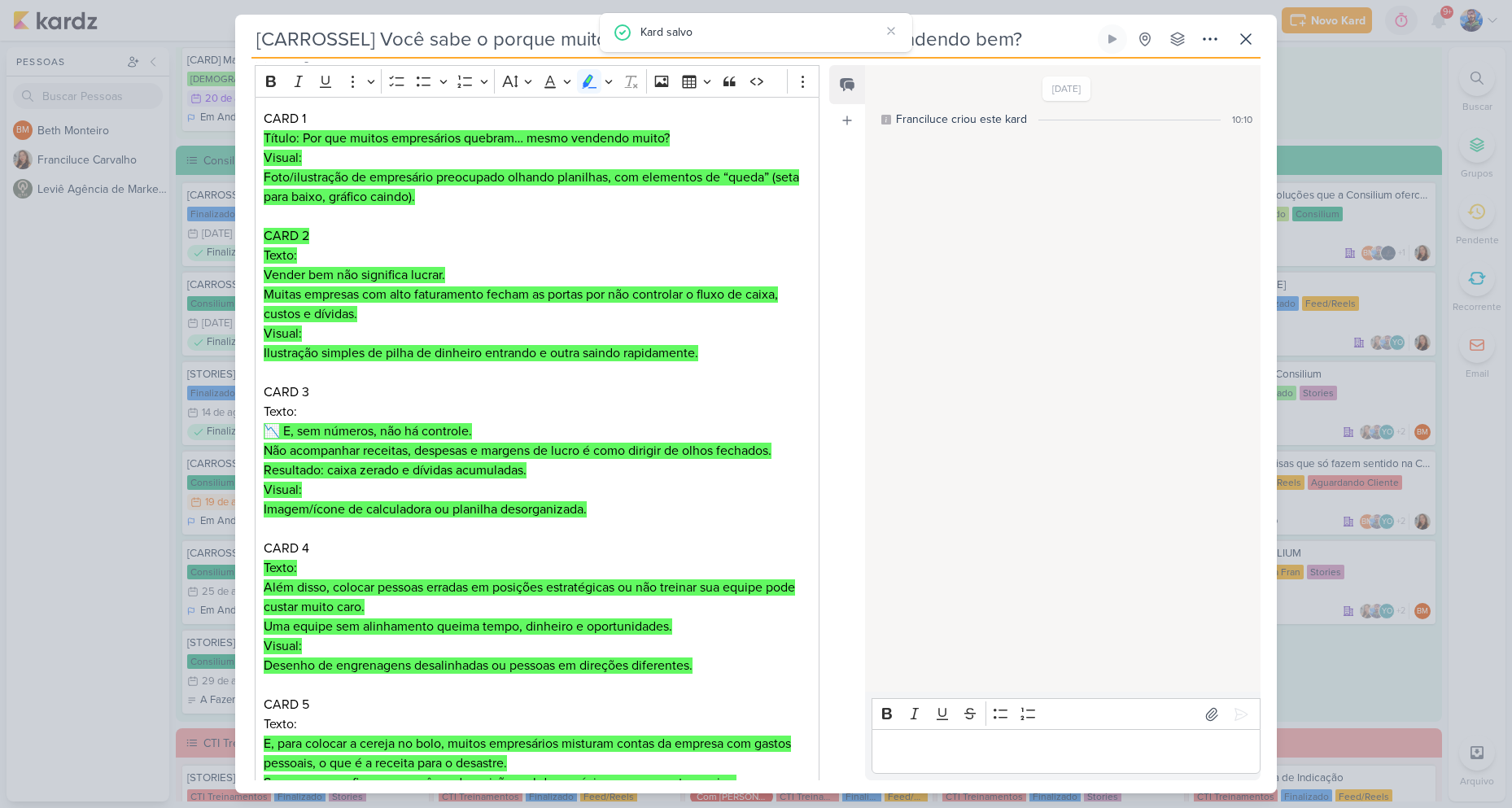
scroll to position [0, 0]
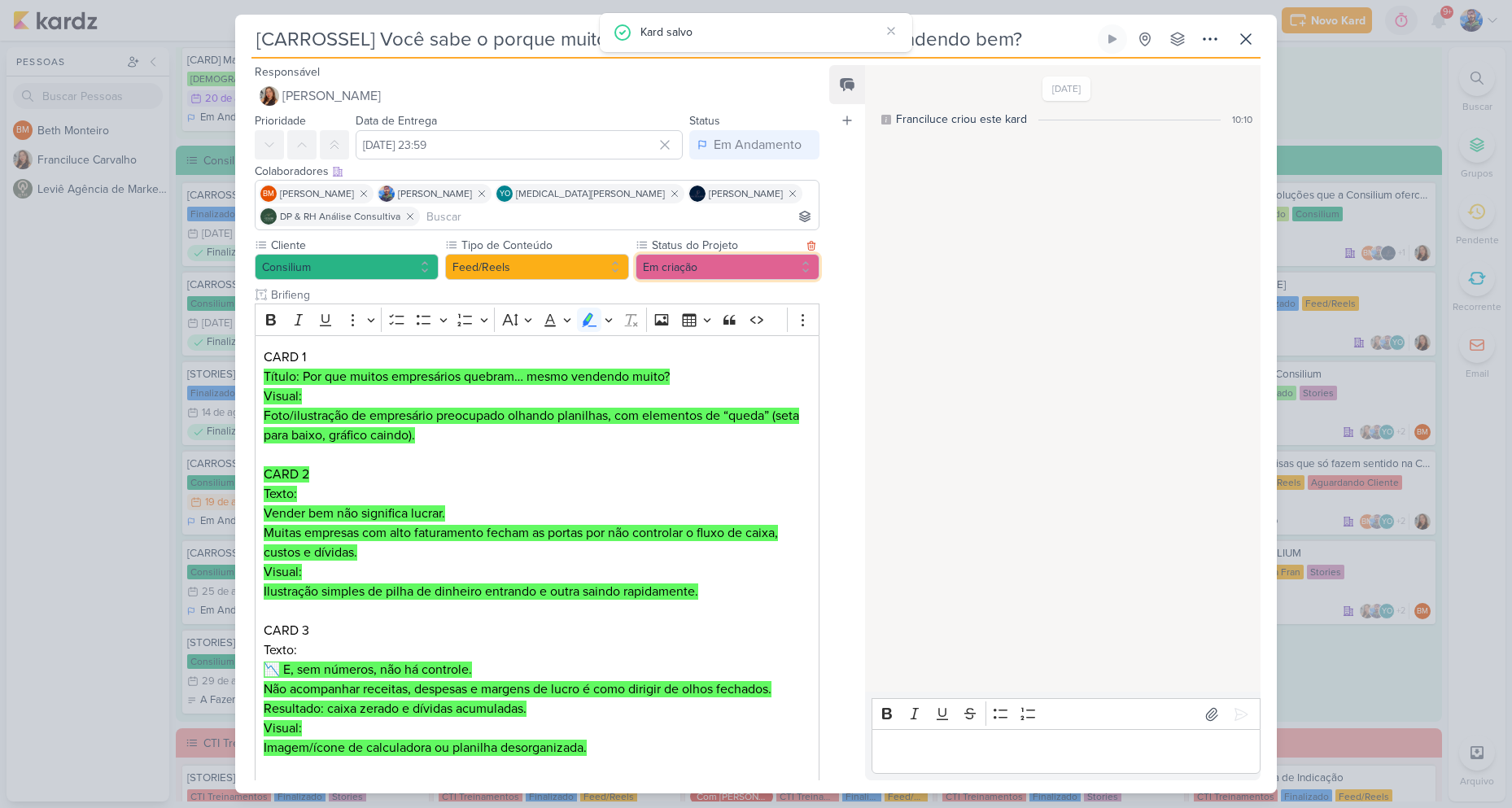
click at [699, 274] on button "Em criação" at bounding box center [728, 267] width 184 height 26
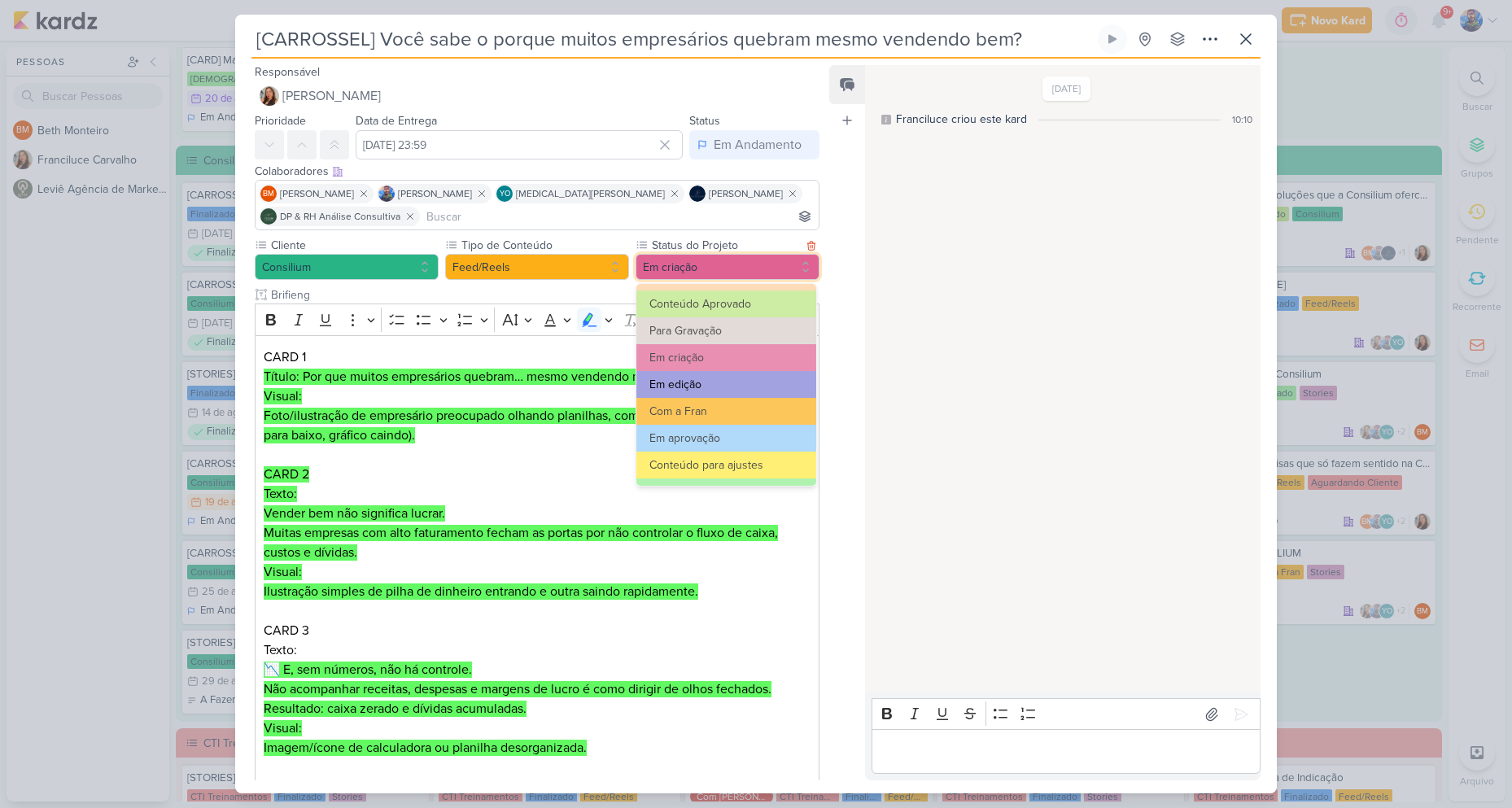
scroll to position [82, 0]
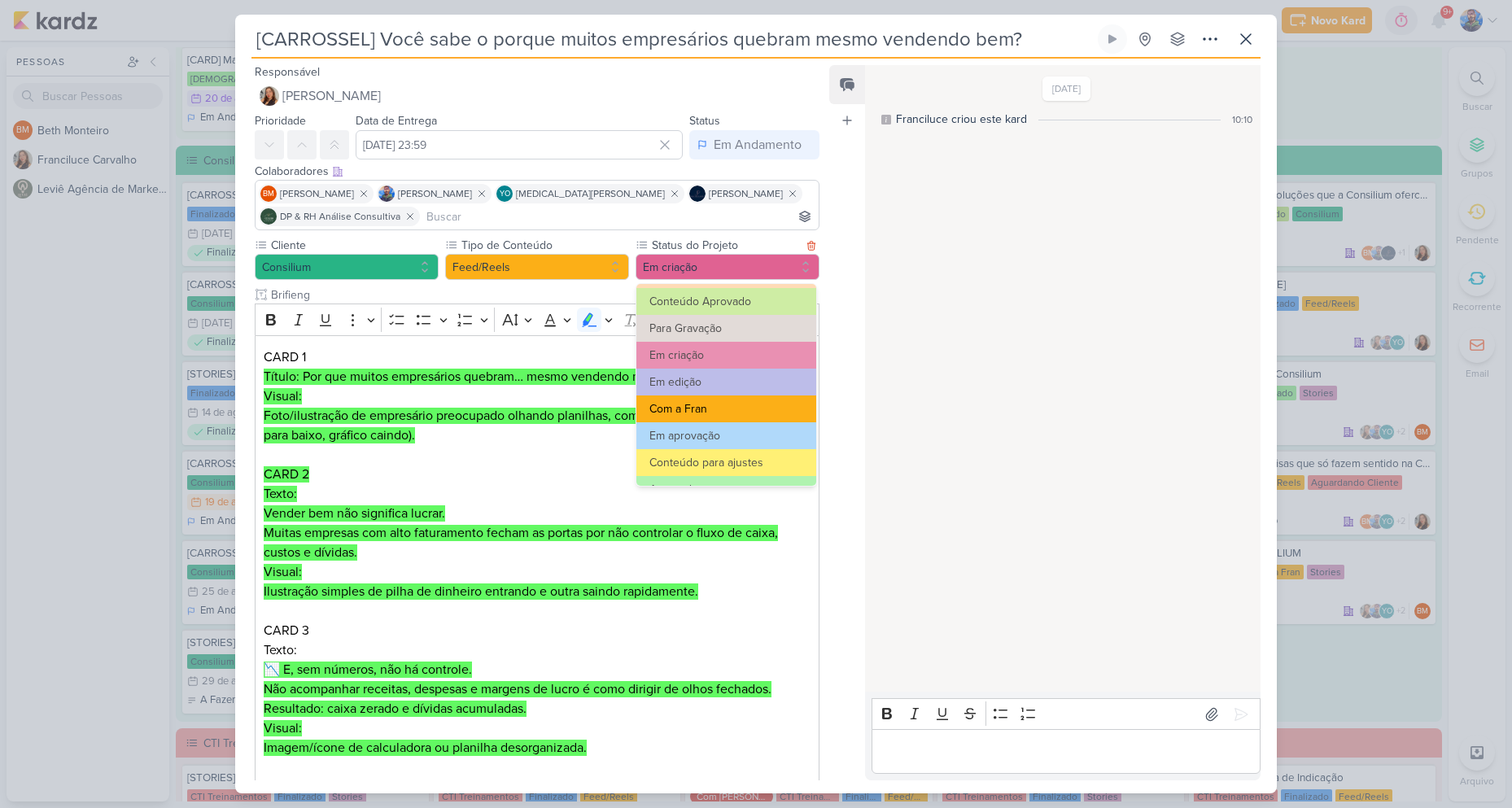
click at [703, 398] on button "Com a Fran" at bounding box center [727, 409] width 180 height 27
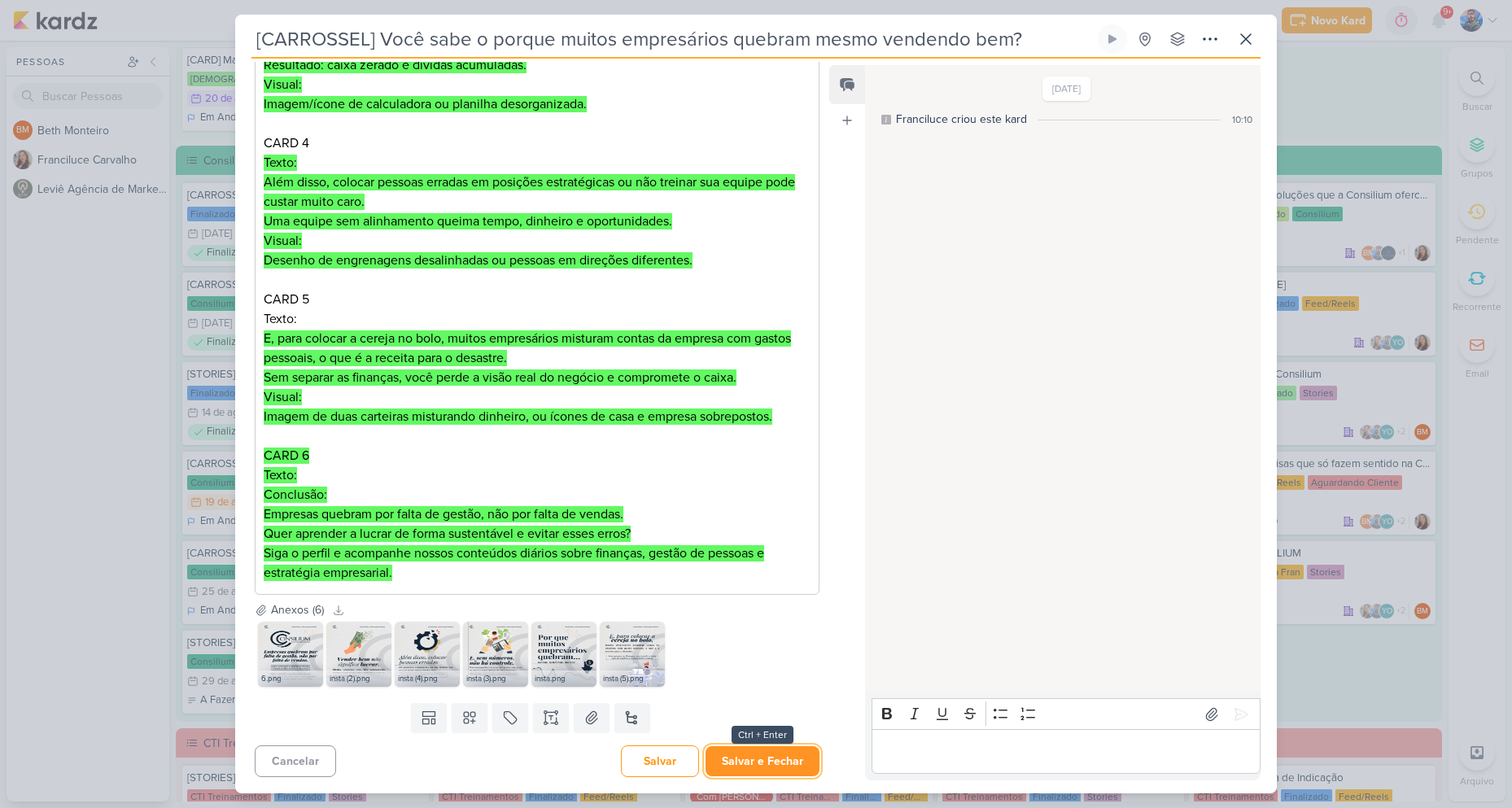
click at [731, 747] on button "Salvar e Fechar" at bounding box center [762, 761] width 114 height 30
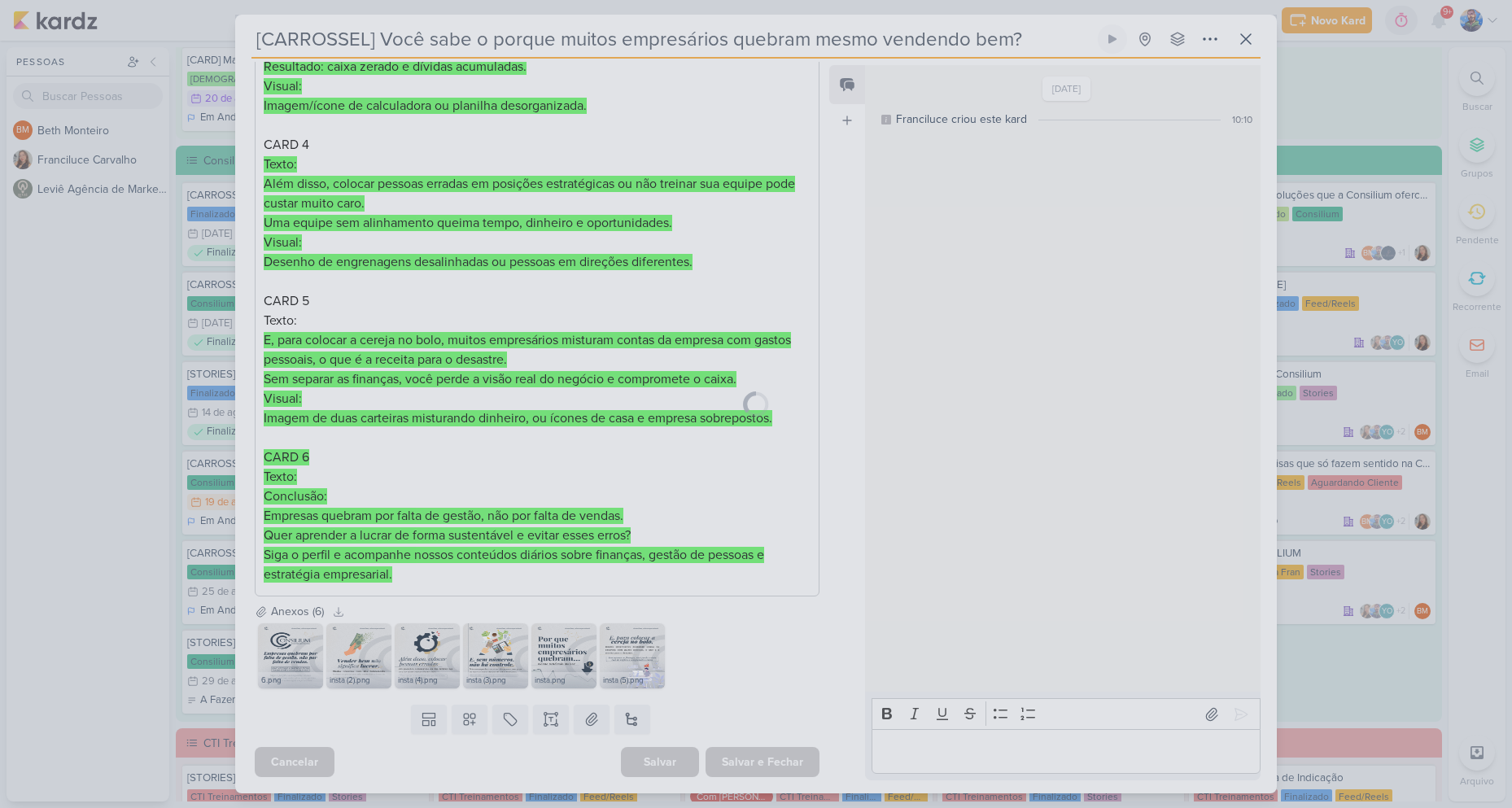
scroll to position [642, 0]
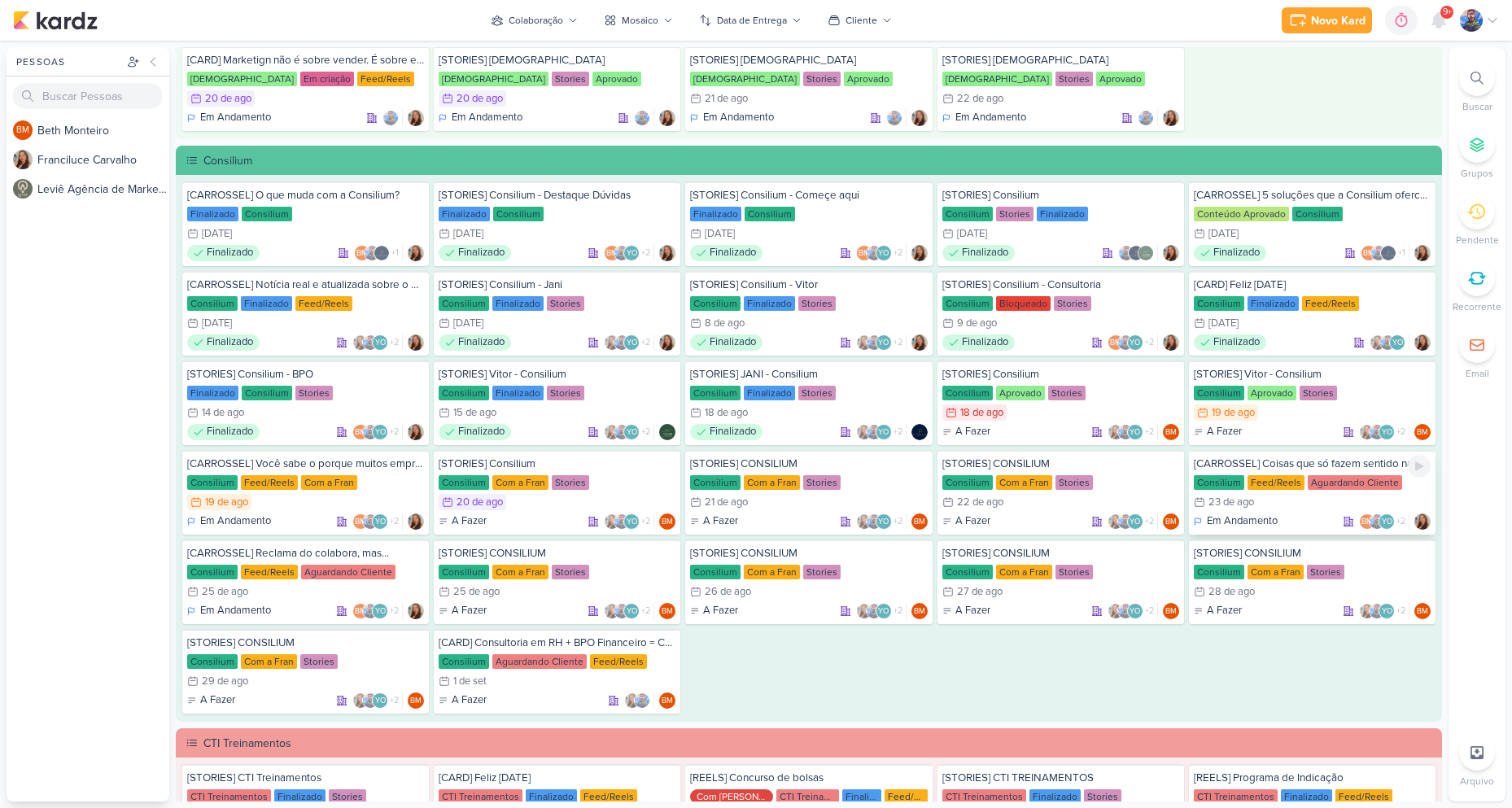
click at [1229, 501] on div "23 de ago" at bounding box center [1231, 501] width 45 height 10
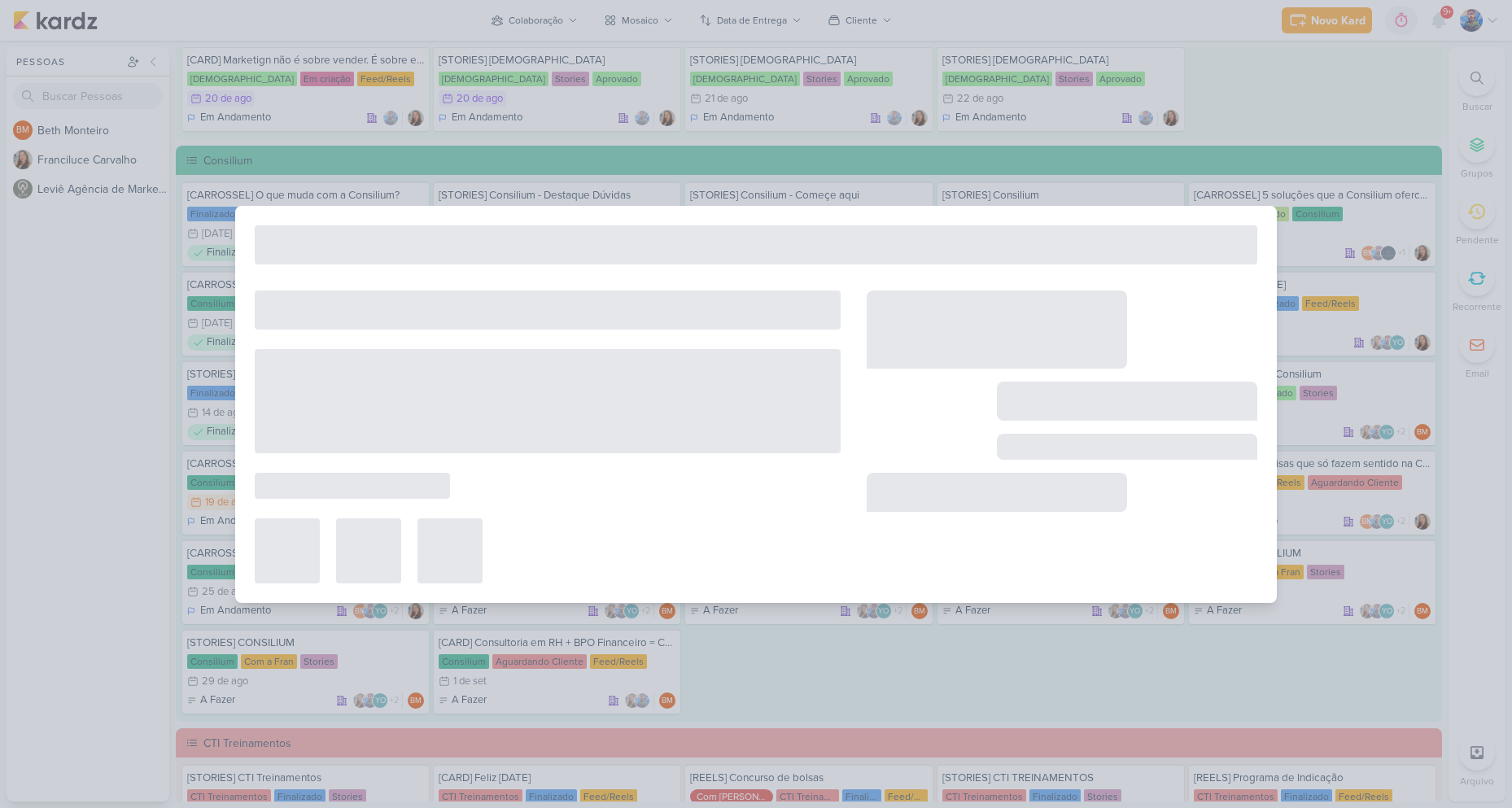
type input "[CARROSSEL] Coisas que só fazem sentido na Consilium"
type input "[DATE] 23:59"
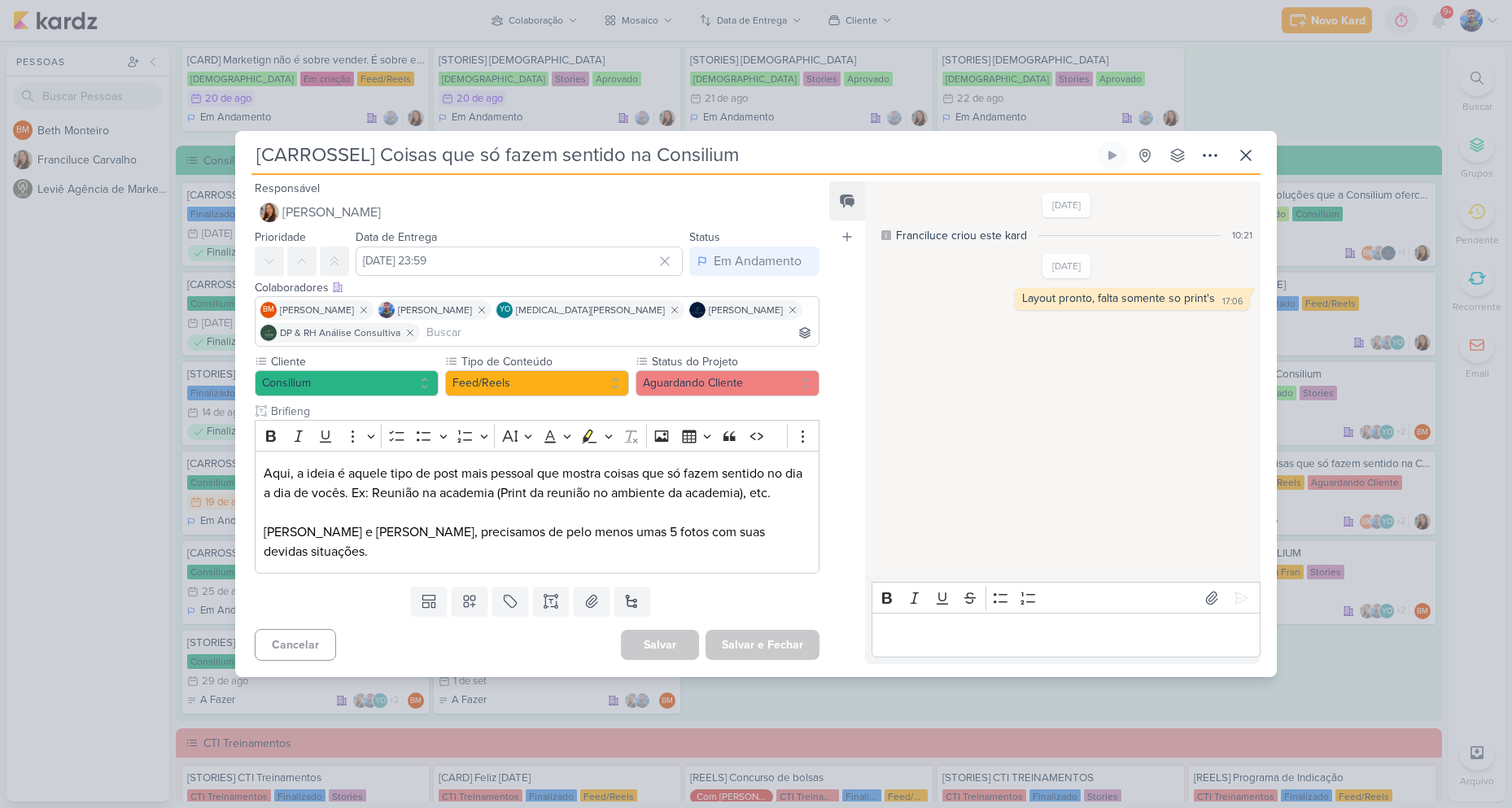
scroll to position [0, 0]
click at [1246, 160] on icon at bounding box center [1246, 155] width 19 height 19
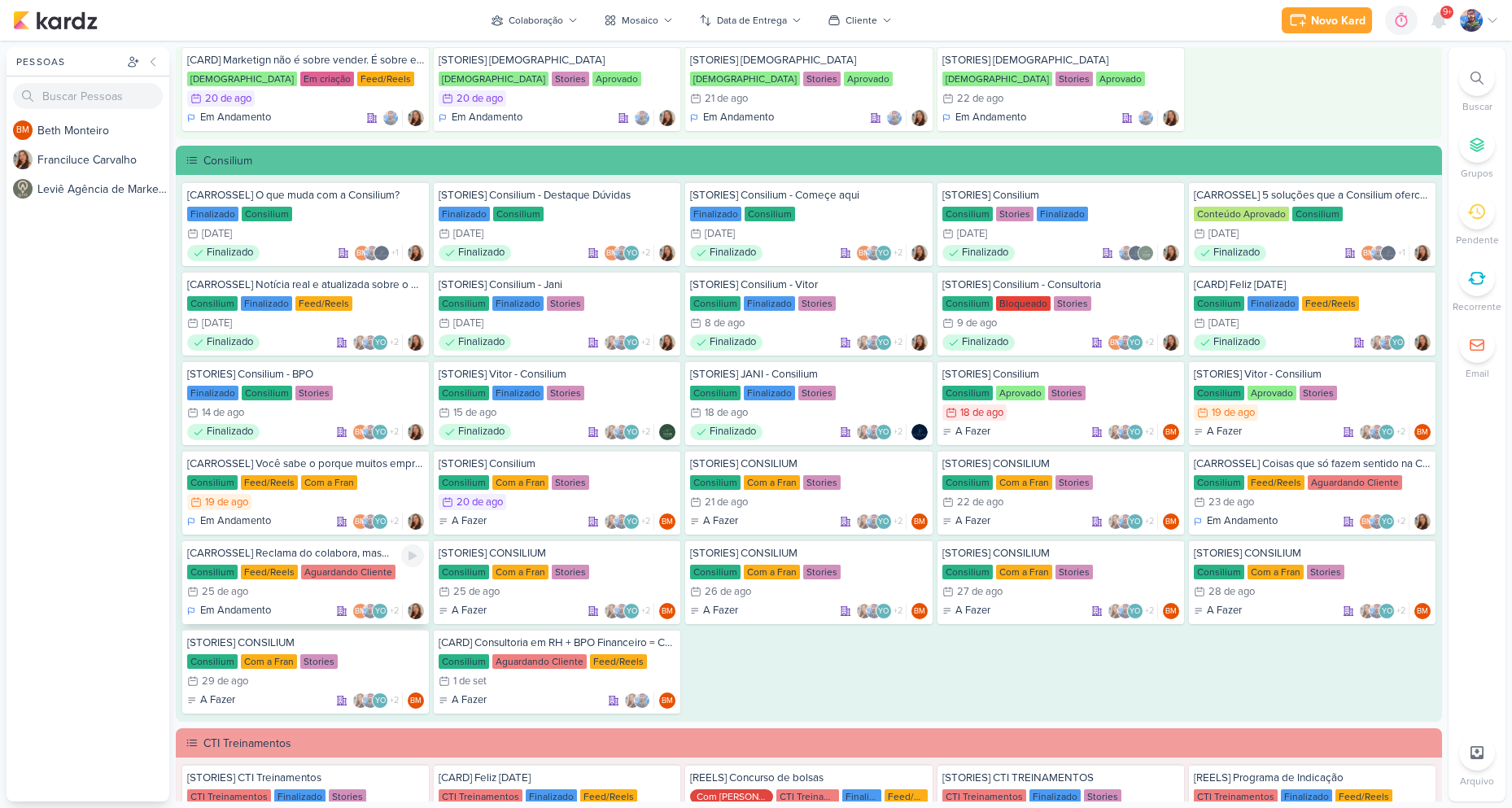
click at [302, 589] on div "25/8 [DATE]" at bounding box center [305, 592] width 236 height 17
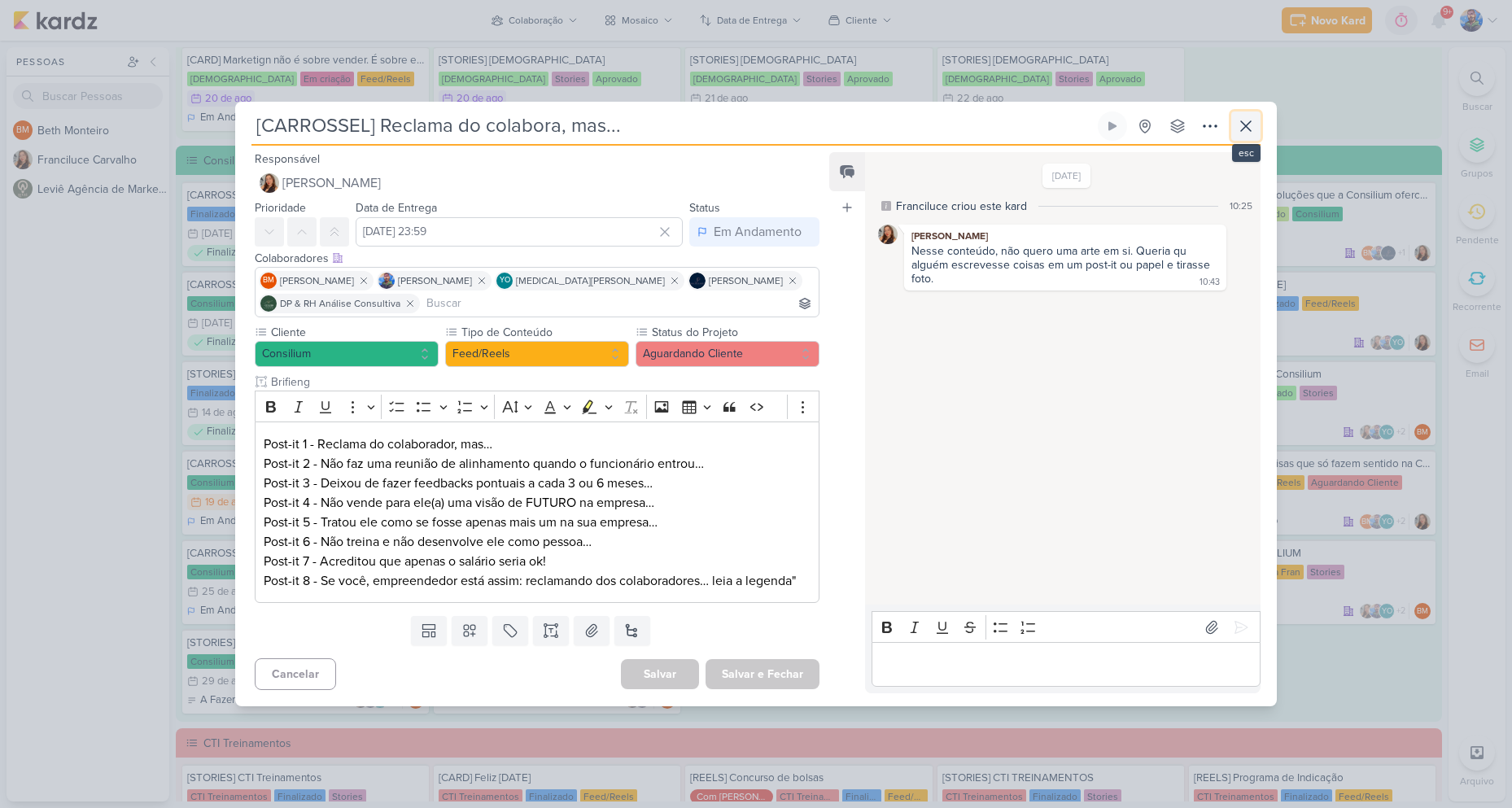
click at [1253, 117] on icon at bounding box center [1246, 126] width 19 height 19
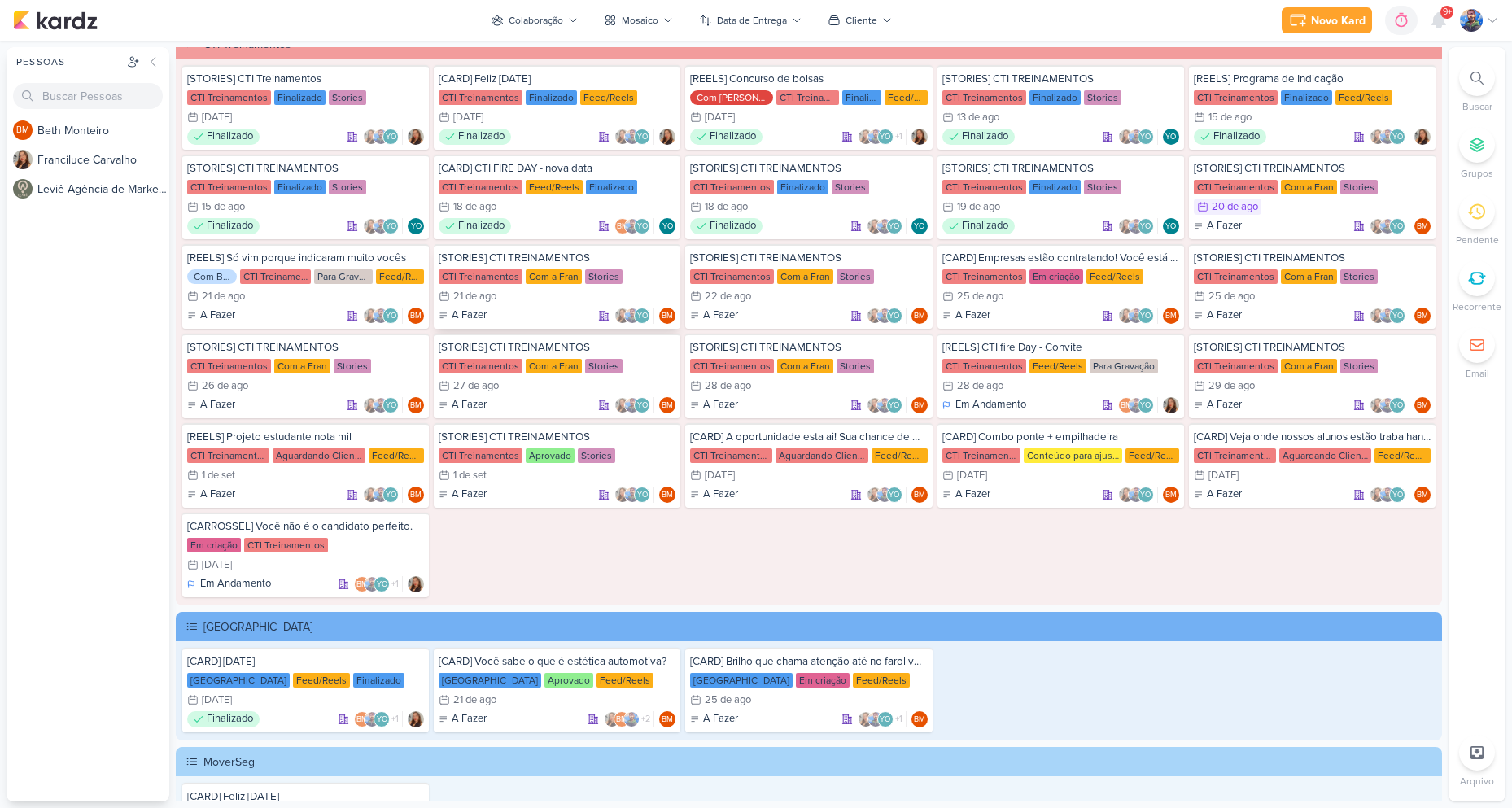
scroll to position [1584, 0]
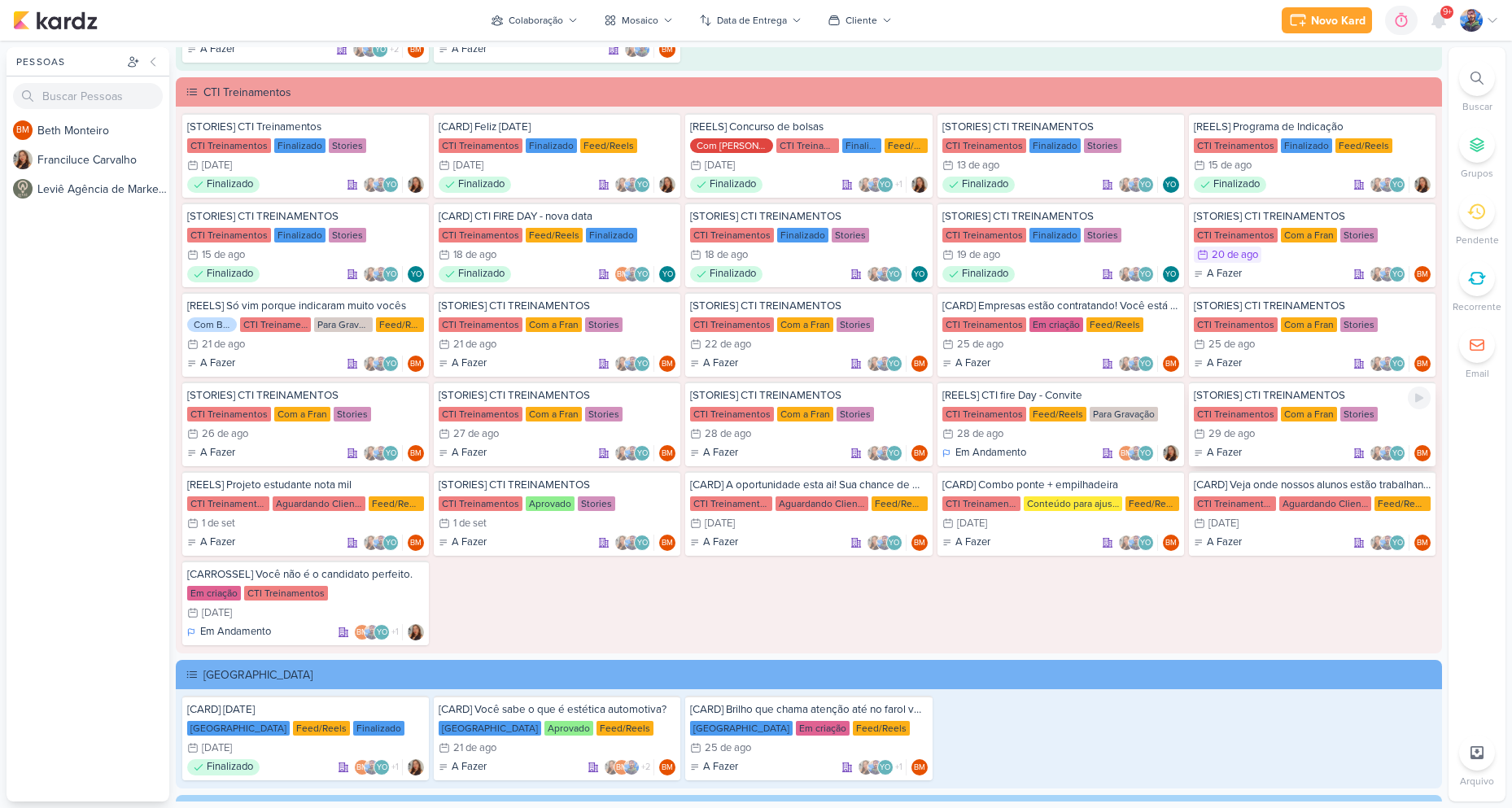
click at [1267, 423] on div "[STORIES] CTI TREINAMENTOS CTI Treinamentos Com a Fran Stories 29/8 [DATE] A Fa…" at bounding box center [1313, 423] width 247 height 84
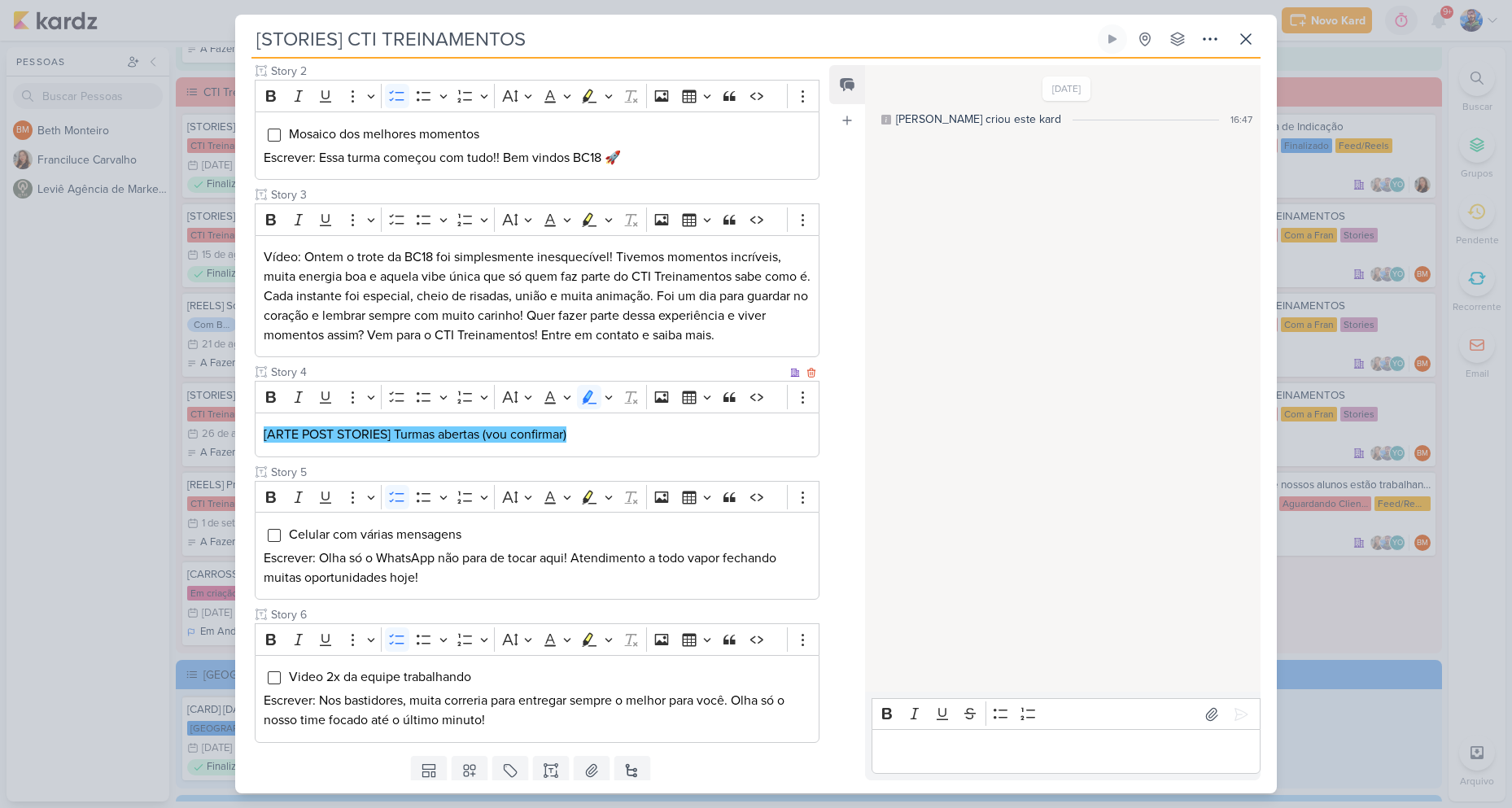
scroll to position [325, 0]
click at [1245, 34] on icon at bounding box center [1246, 39] width 19 height 19
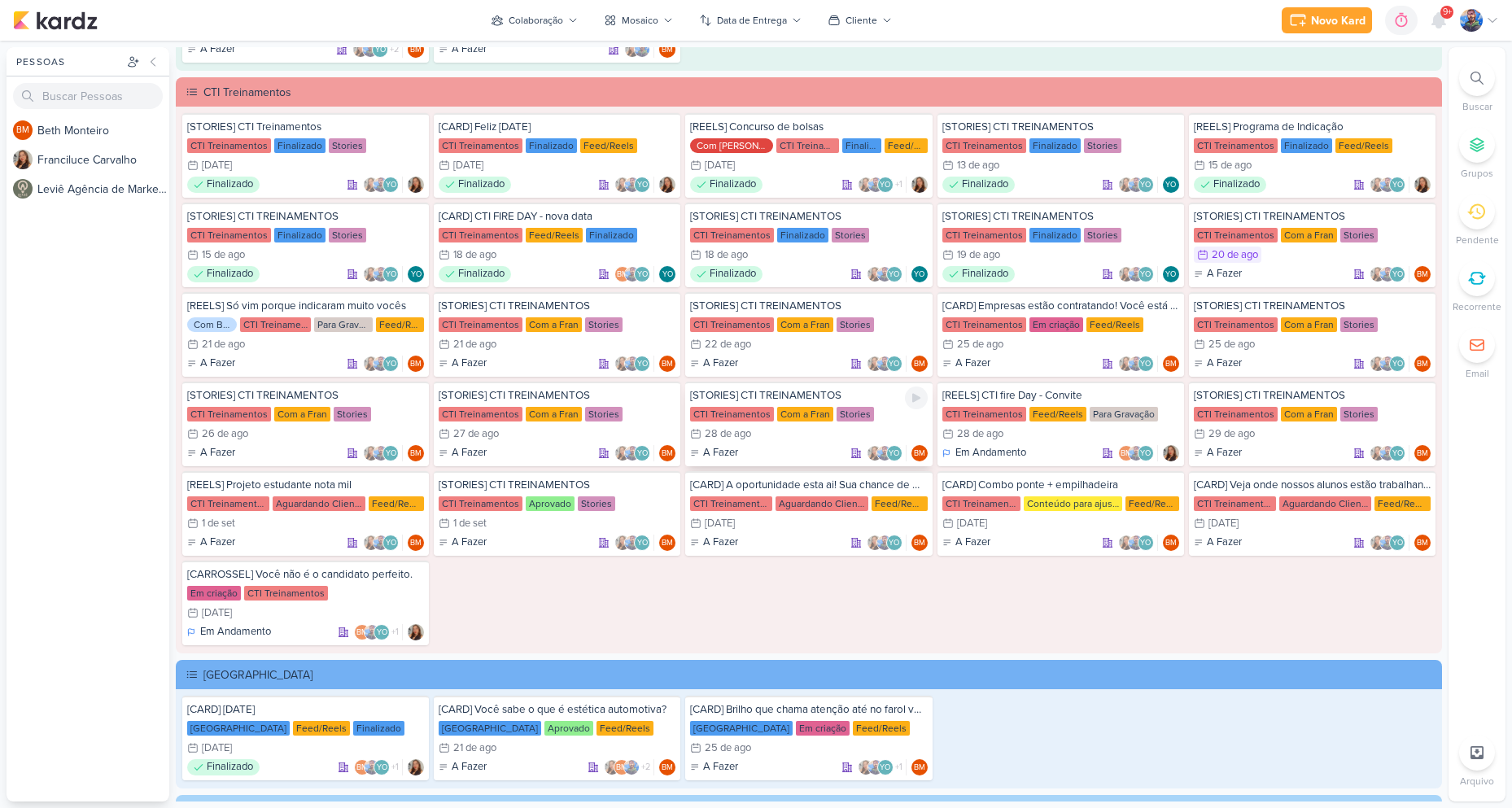
click at [812, 419] on div "Com a Fran" at bounding box center [805, 414] width 57 height 15
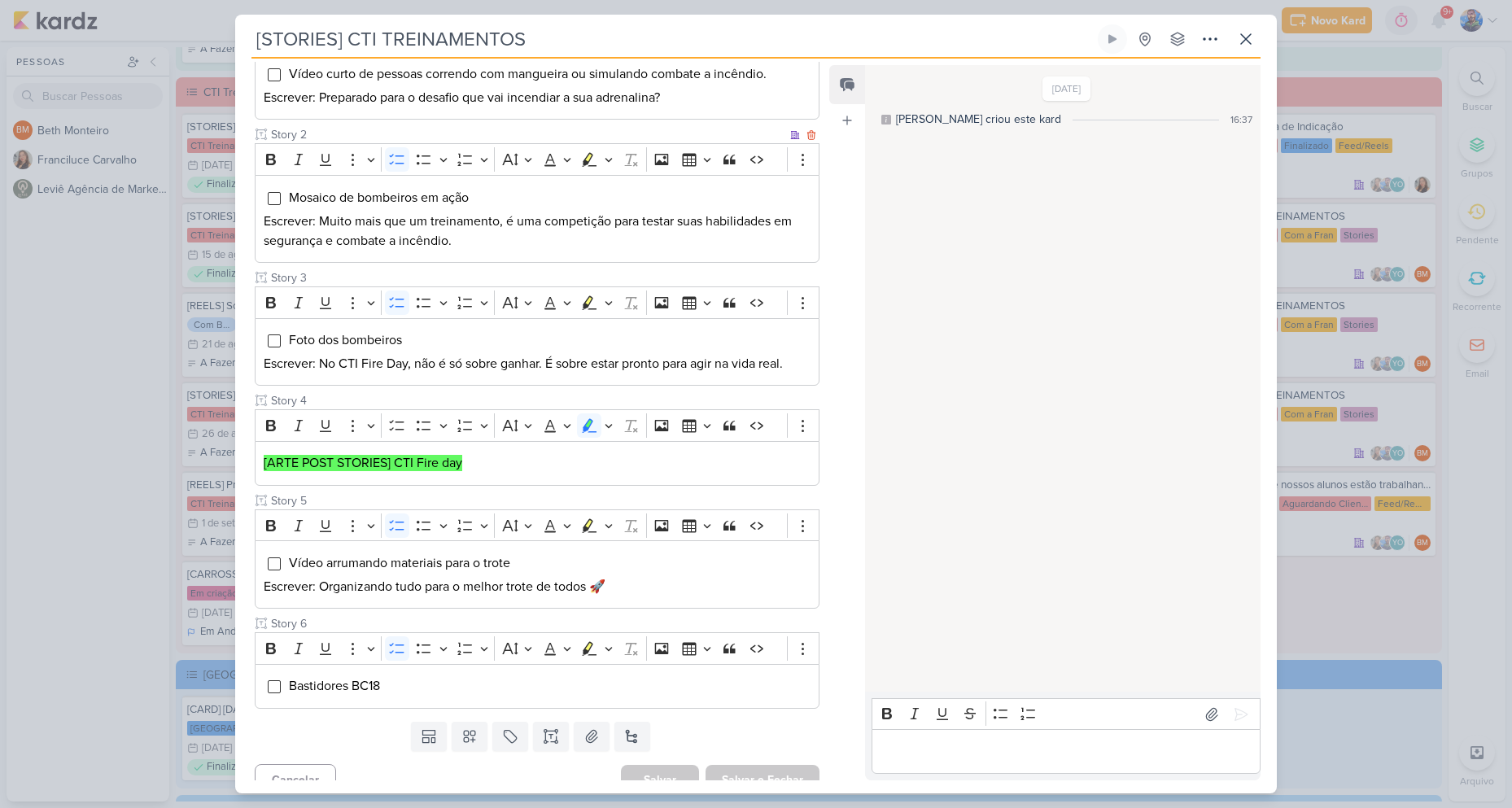
scroll to position [279, 0]
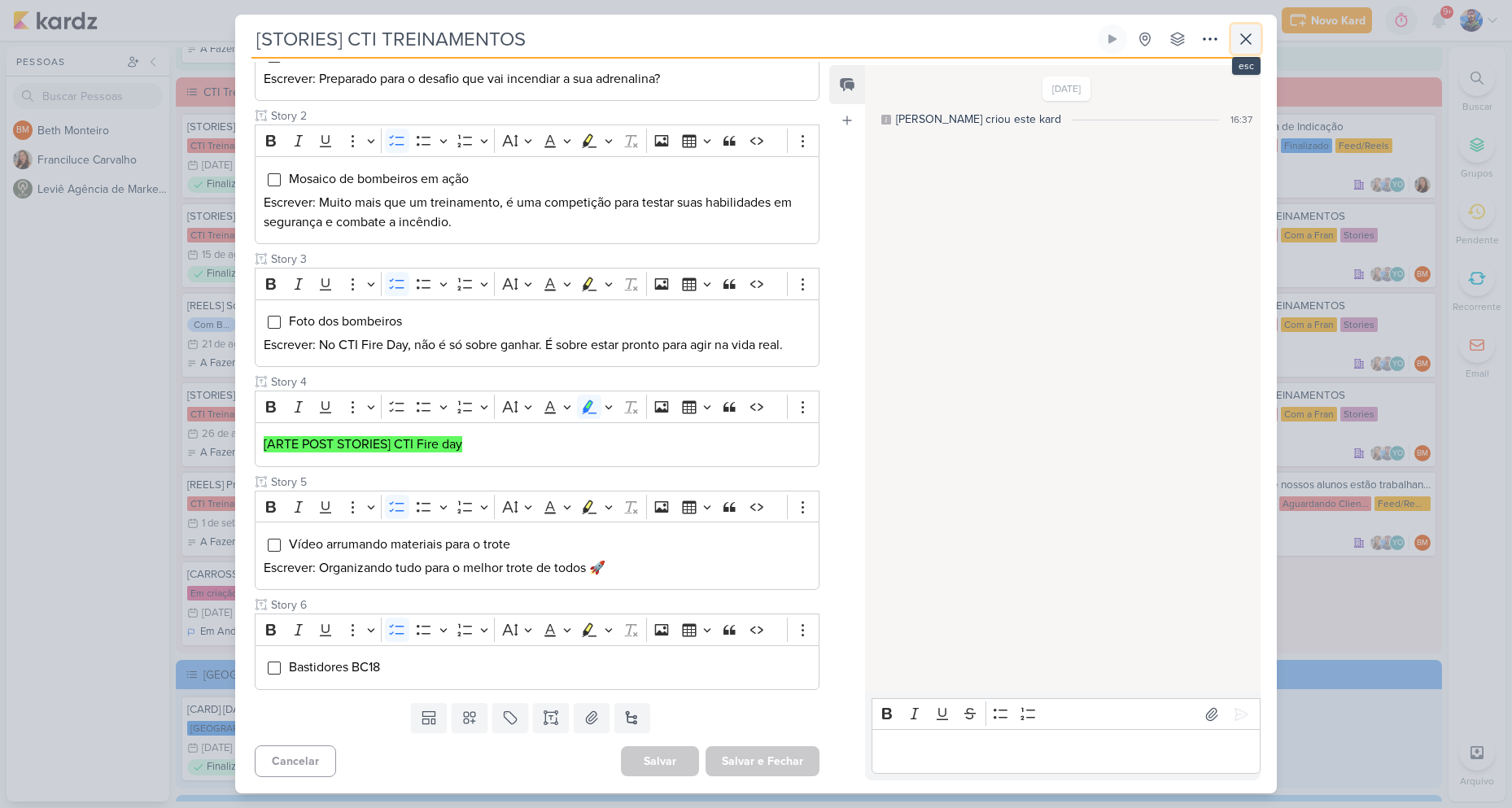
click at [1242, 36] on icon at bounding box center [1246, 39] width 10 height 10
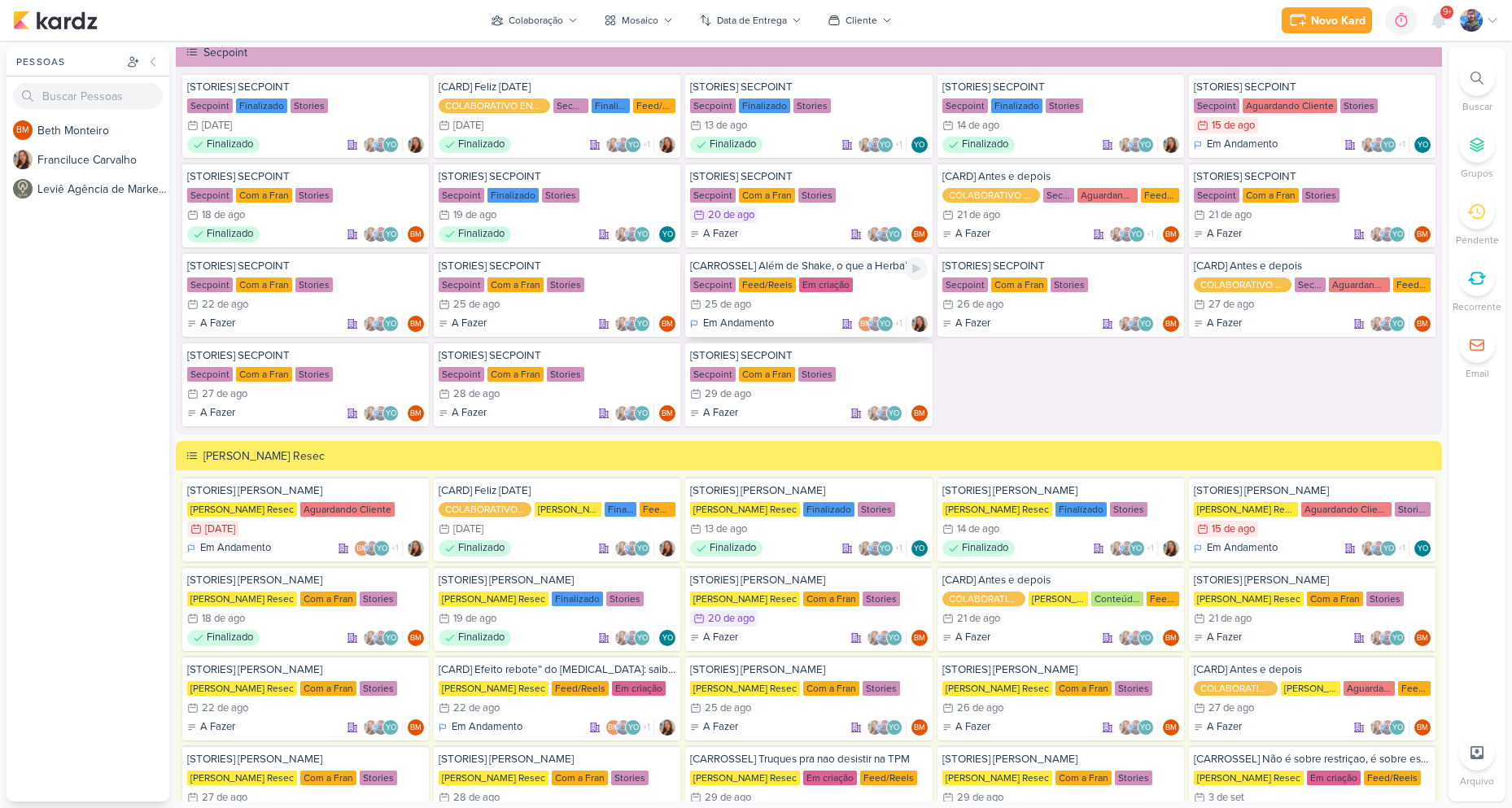
scroll to position [2560, 0]
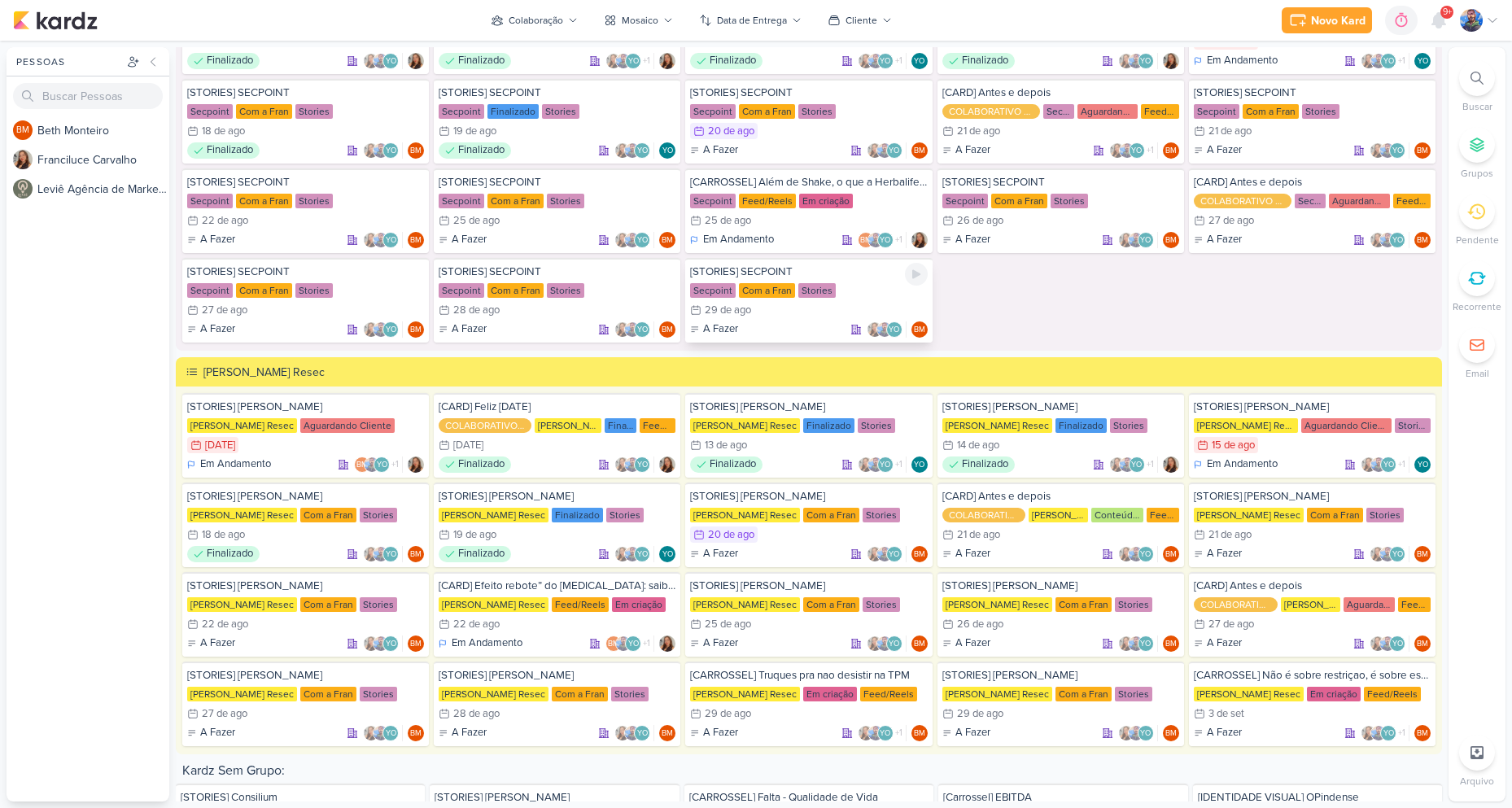
click at [809, 292] on div "Stories" at bounding box center [817, 291] width 37 height 15
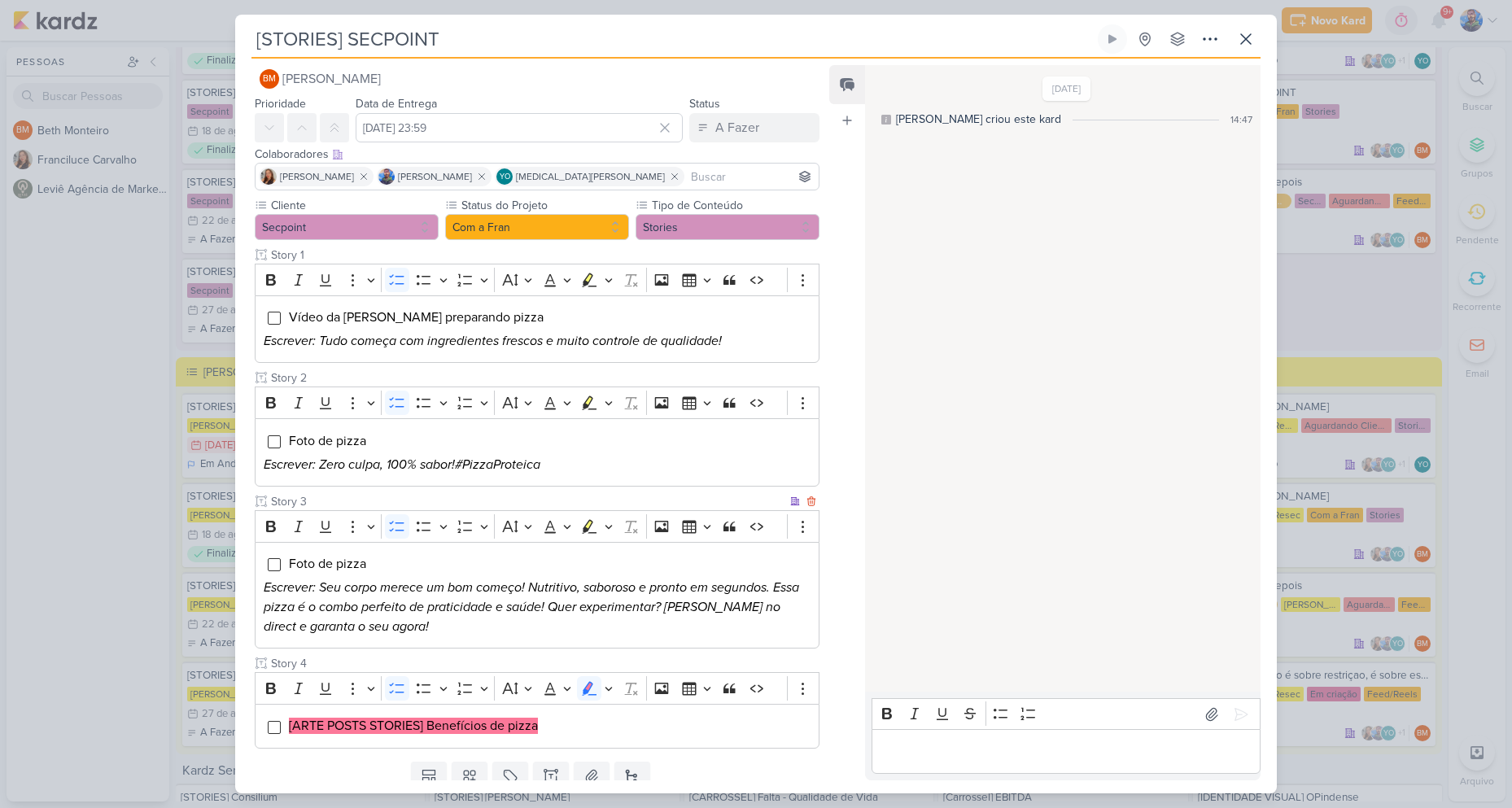
scroll to position [76, 0]
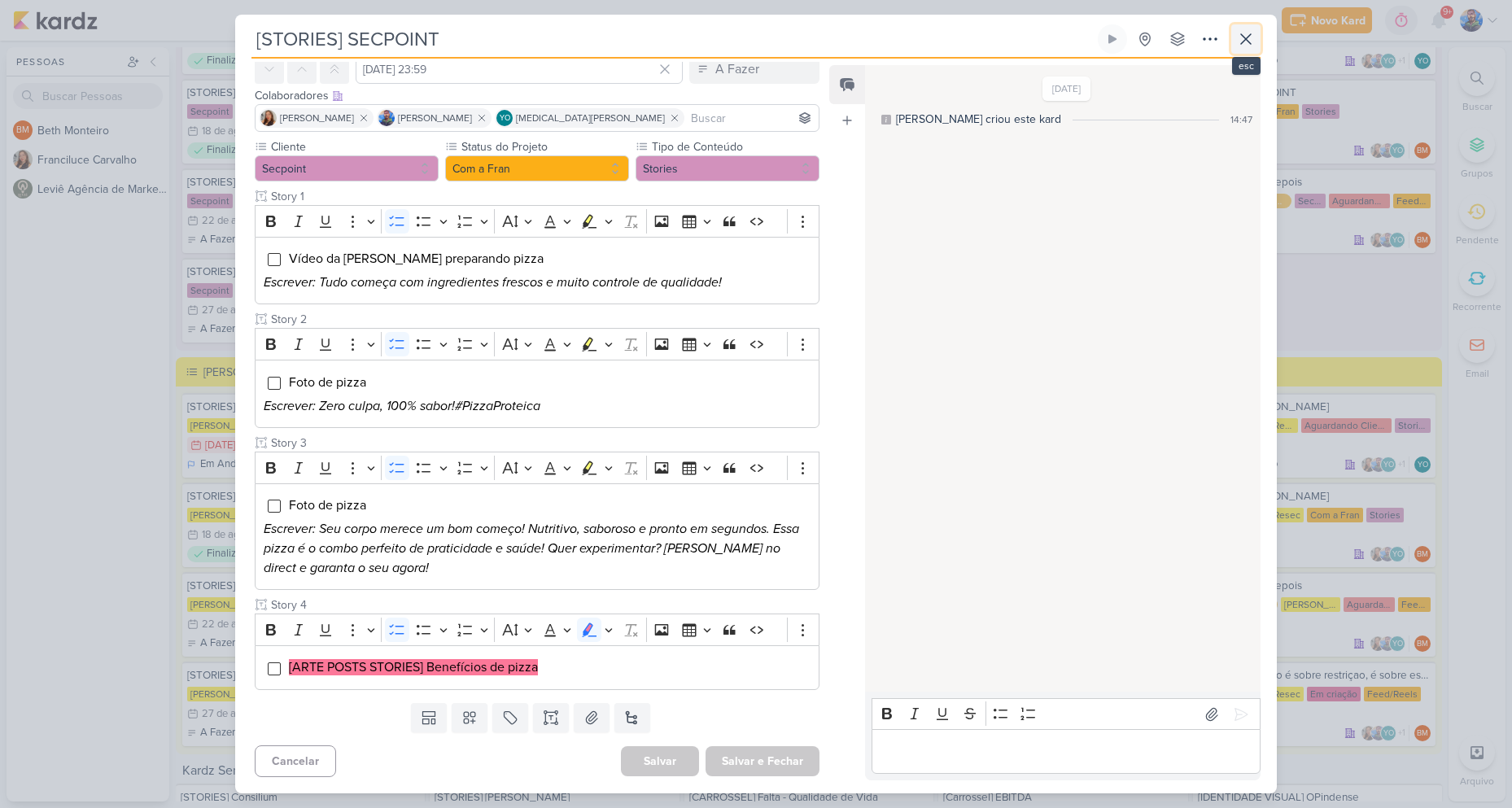
click at [1249, 36] on icon at bounding box center [1246, 39] width 10 height 10
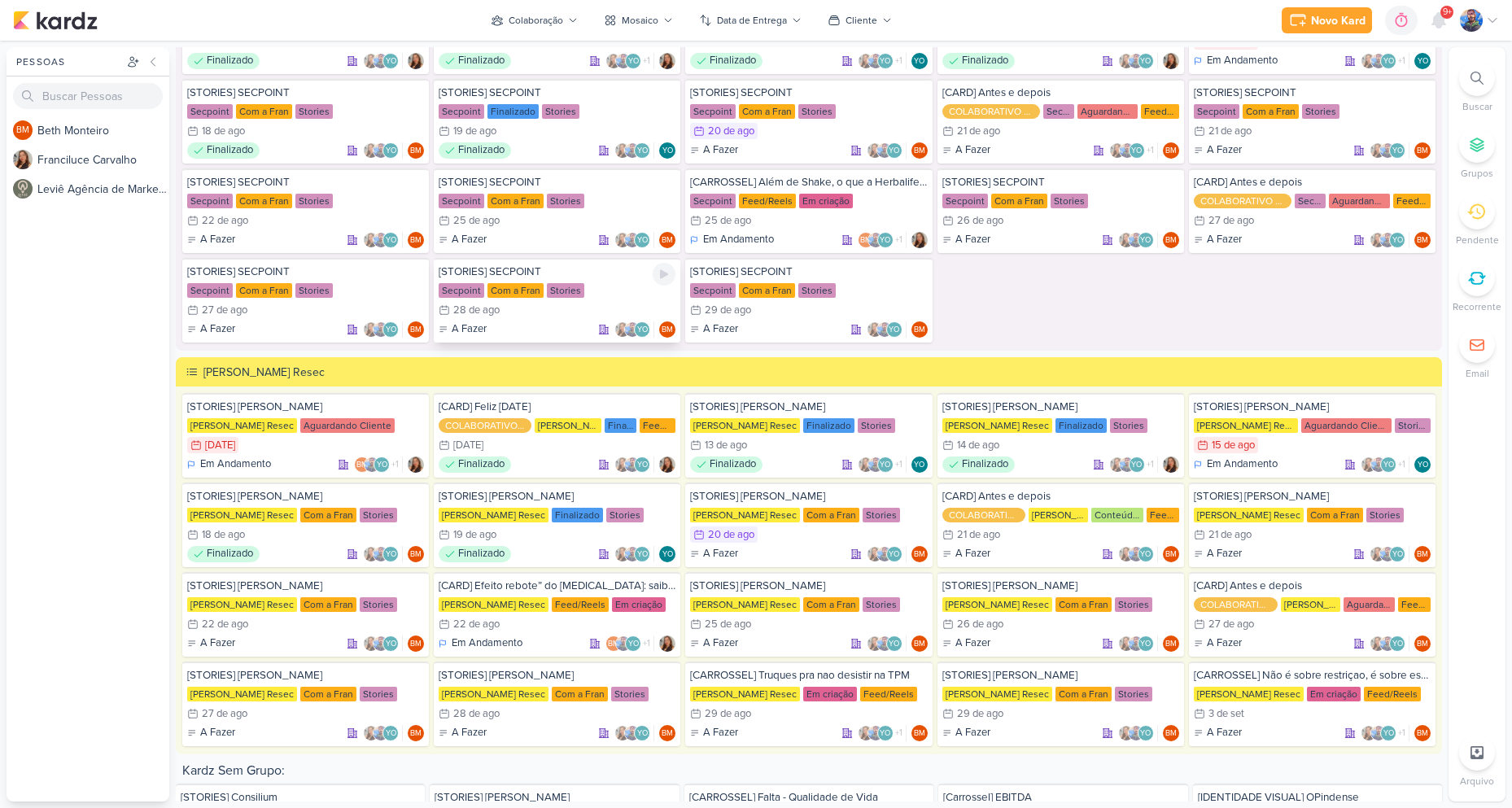
click at [557, 304] on div "28/8 [DATE]" at bounding box center [556, 310] width 236 height 17
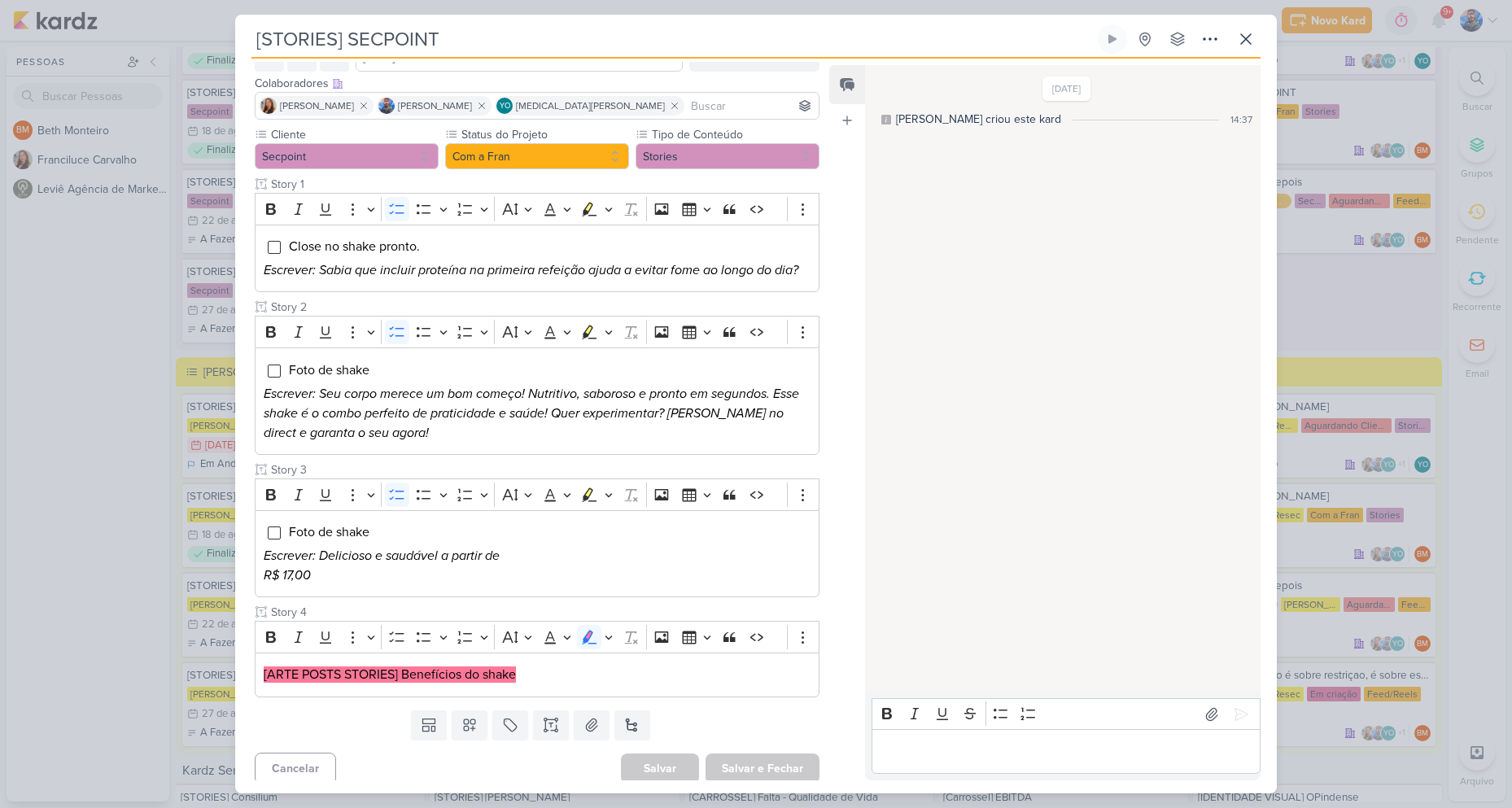
scroll to position [95, 0]
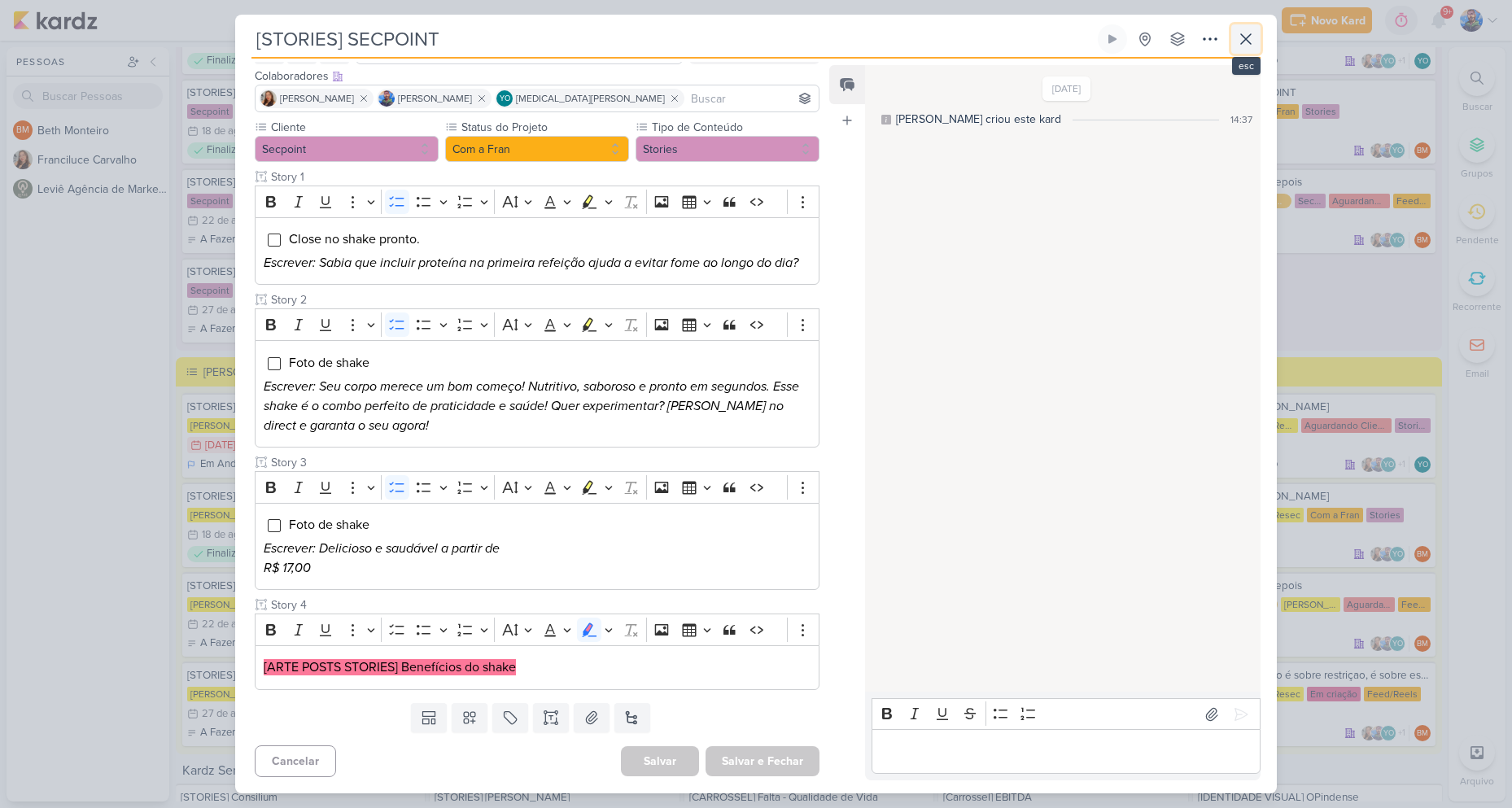
click at [1239, 33] on icon at bounding box center [1246, 39] width 19 height 19
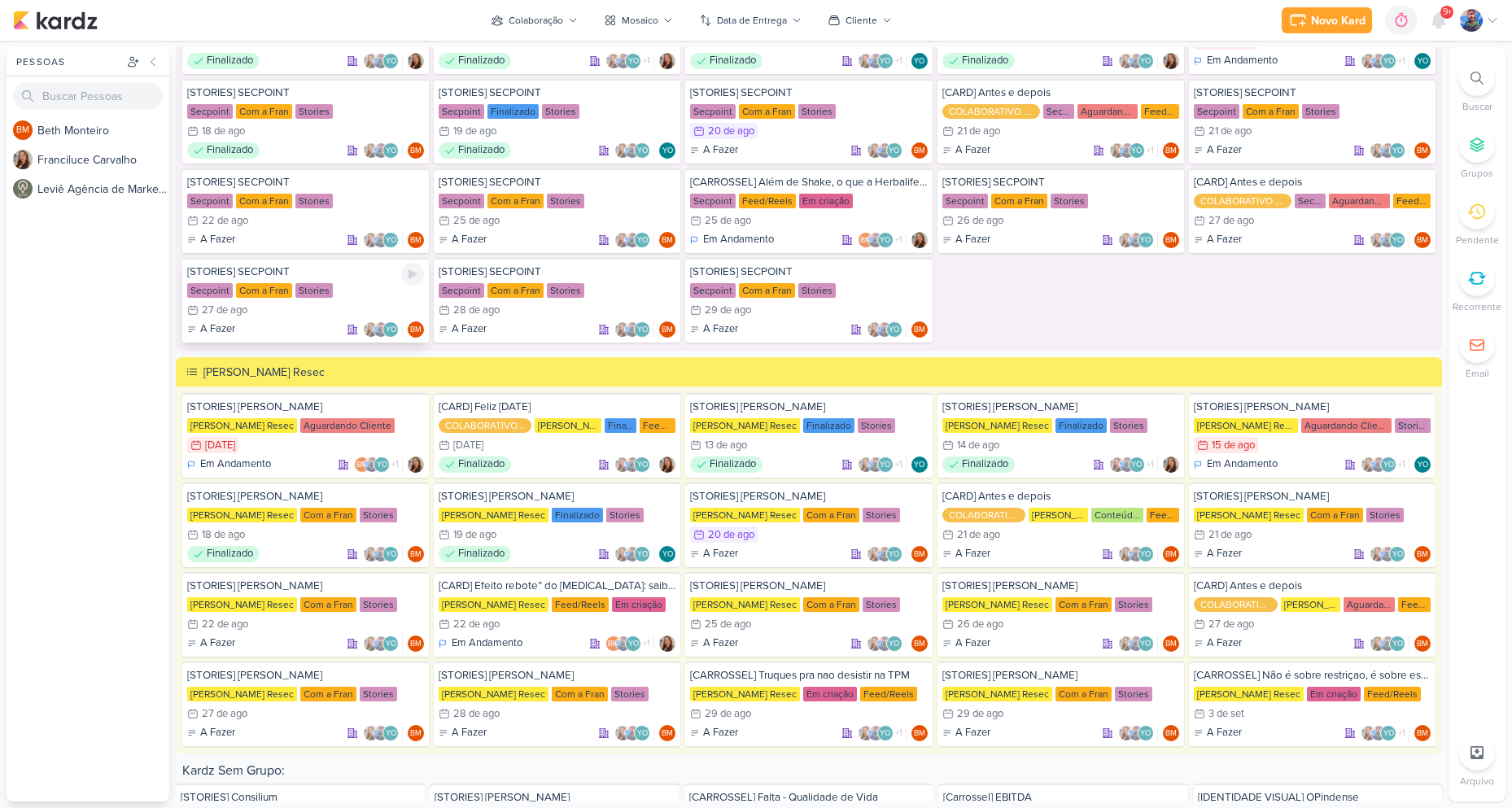
click at [286, 292] on div "Com a Fran" at bounding box center [264, 291] width 57 height 15
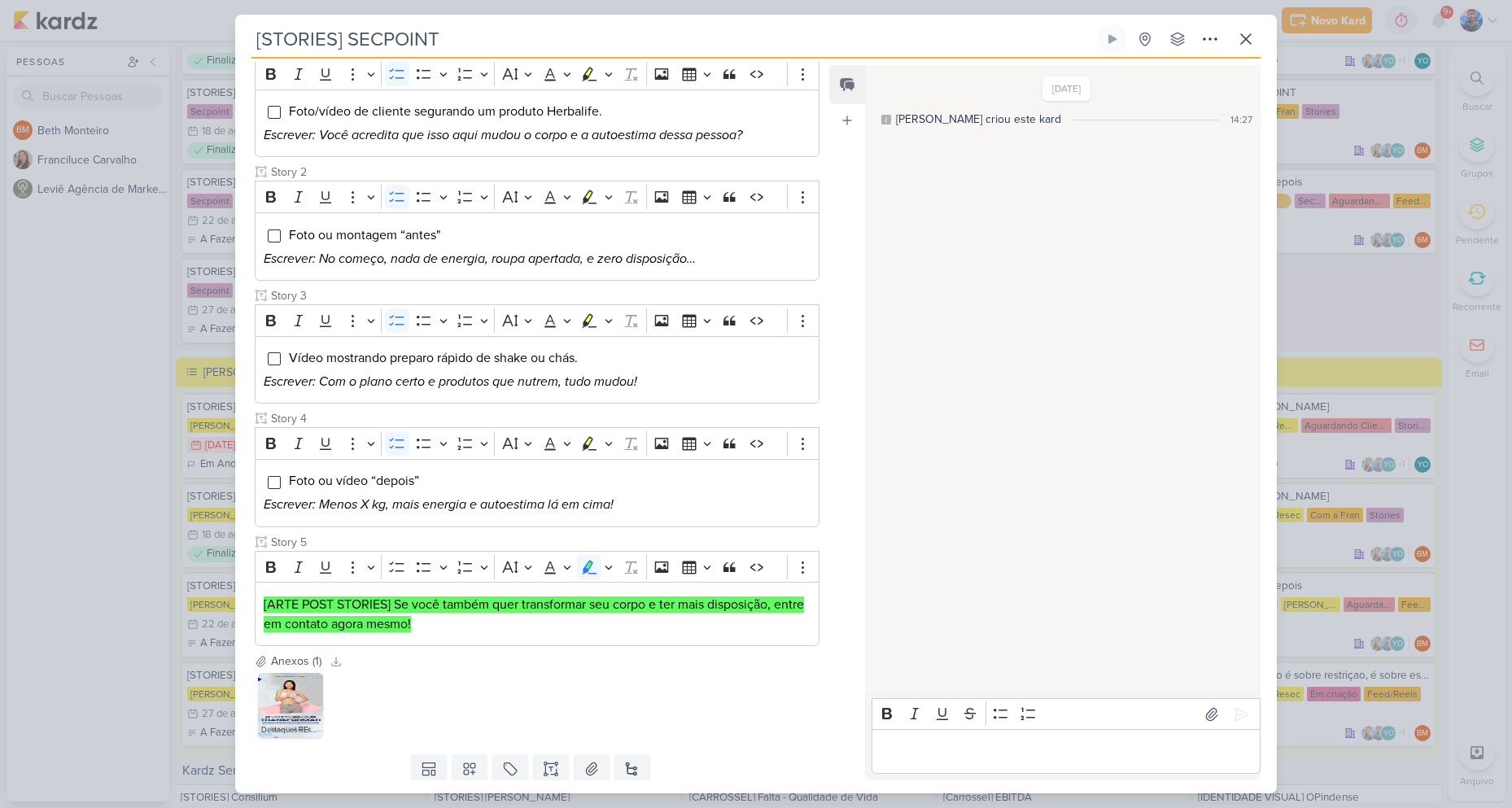
scroll to position [274, 0]
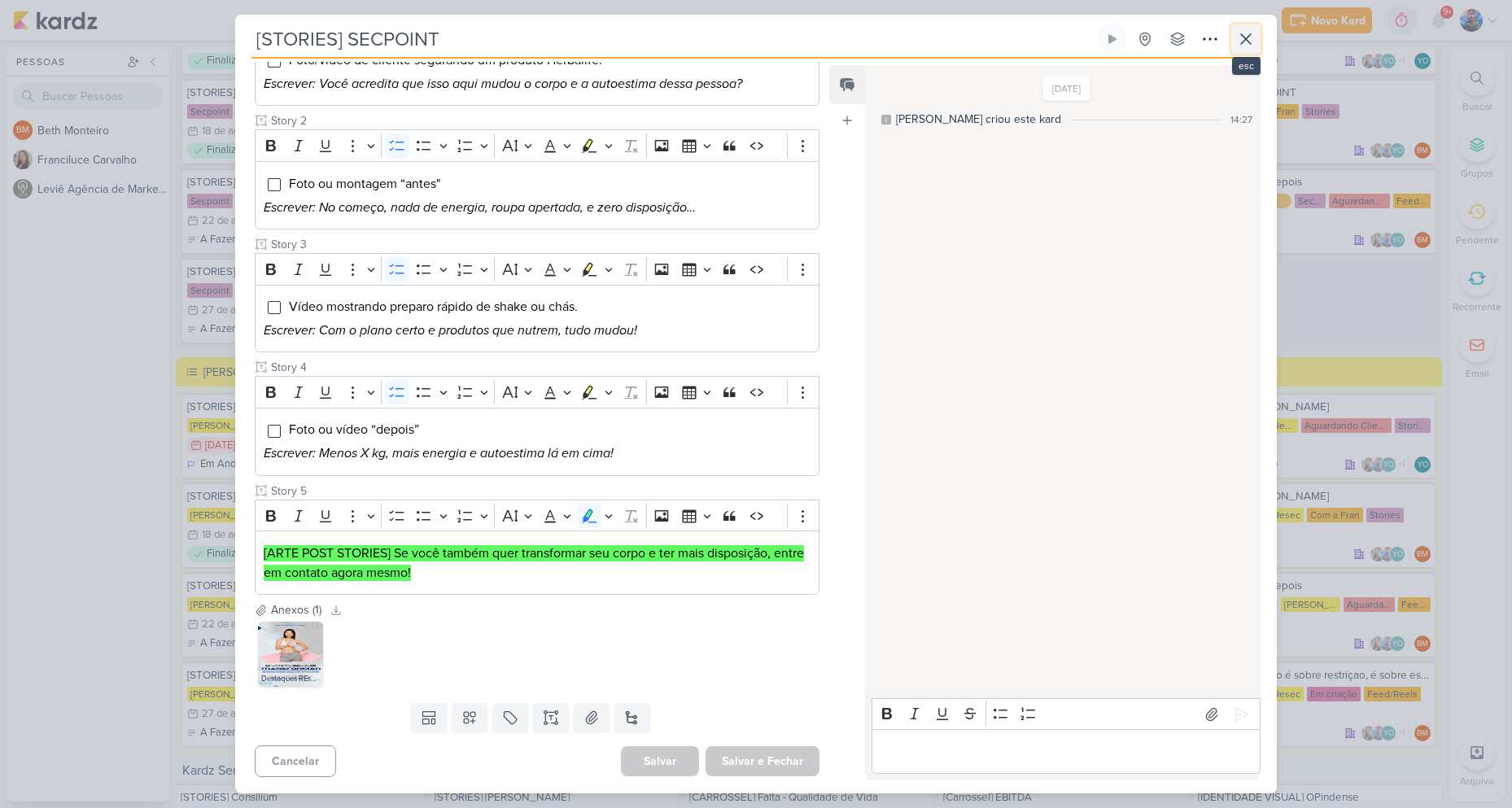
click at [1251, 30] on icon at bounding box center [1246, 39] width 19 height 19
